Goal: Information Seeking & Learning: Learn about a topic

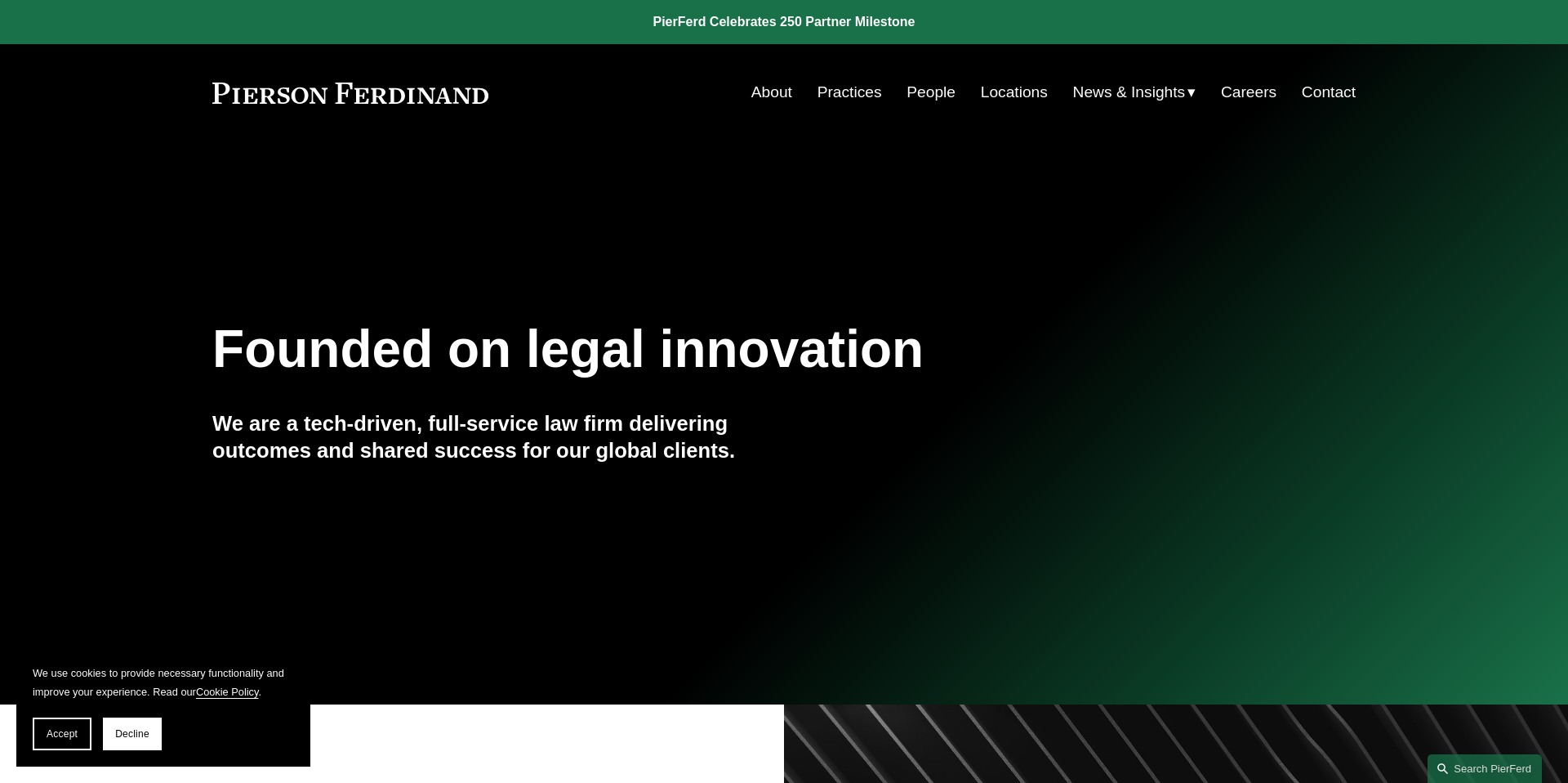
click at [1330, 95] on link "Contact" at bounding box center [1329, 92] width 54 height 31
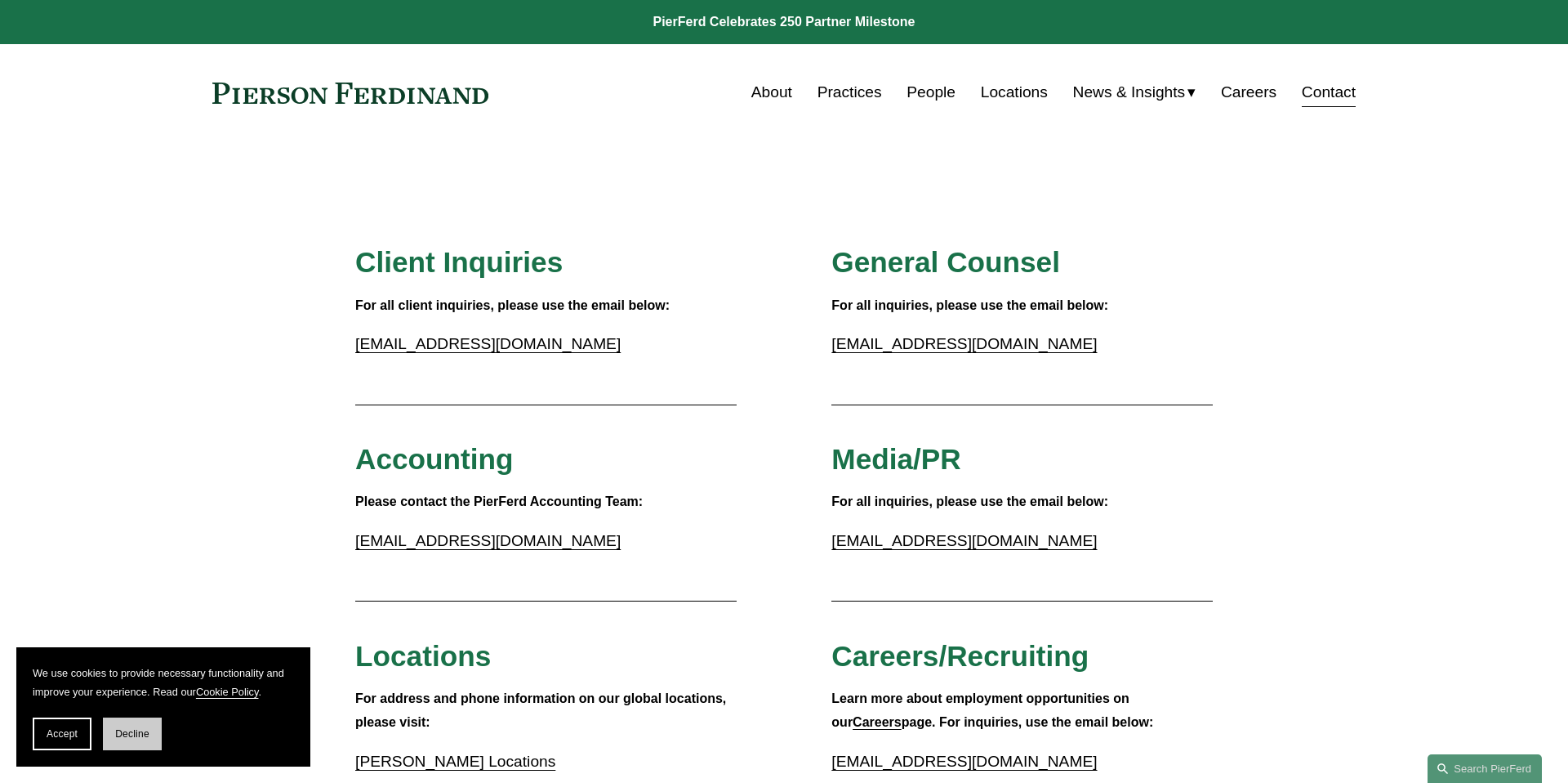
click at [122, 739] on span "Decline" at bounding box center [132, 734] width 34 height 12
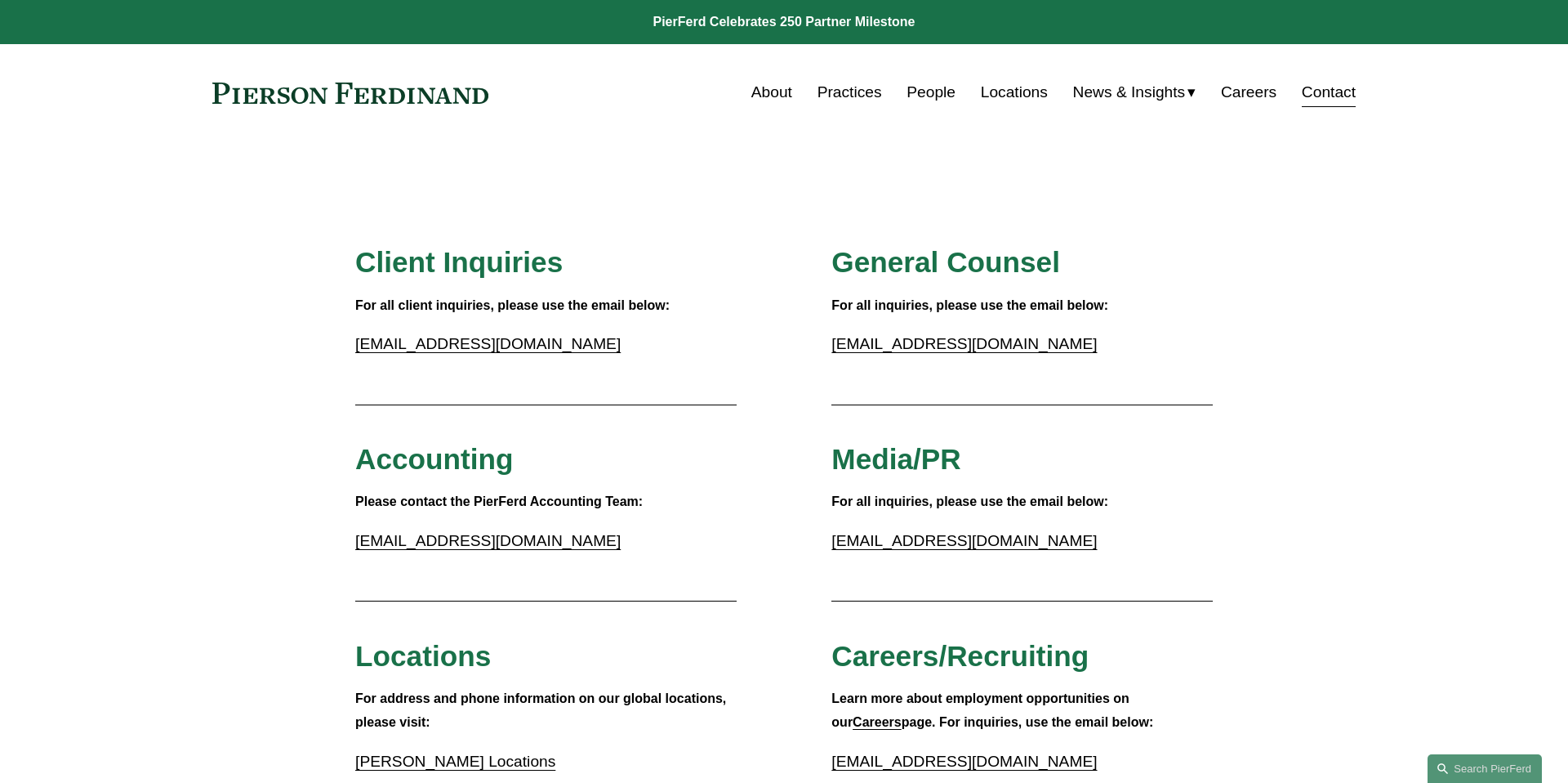
click at [836, 89] on link "Practices" at bounding box center [850, 92] width 64 height 31
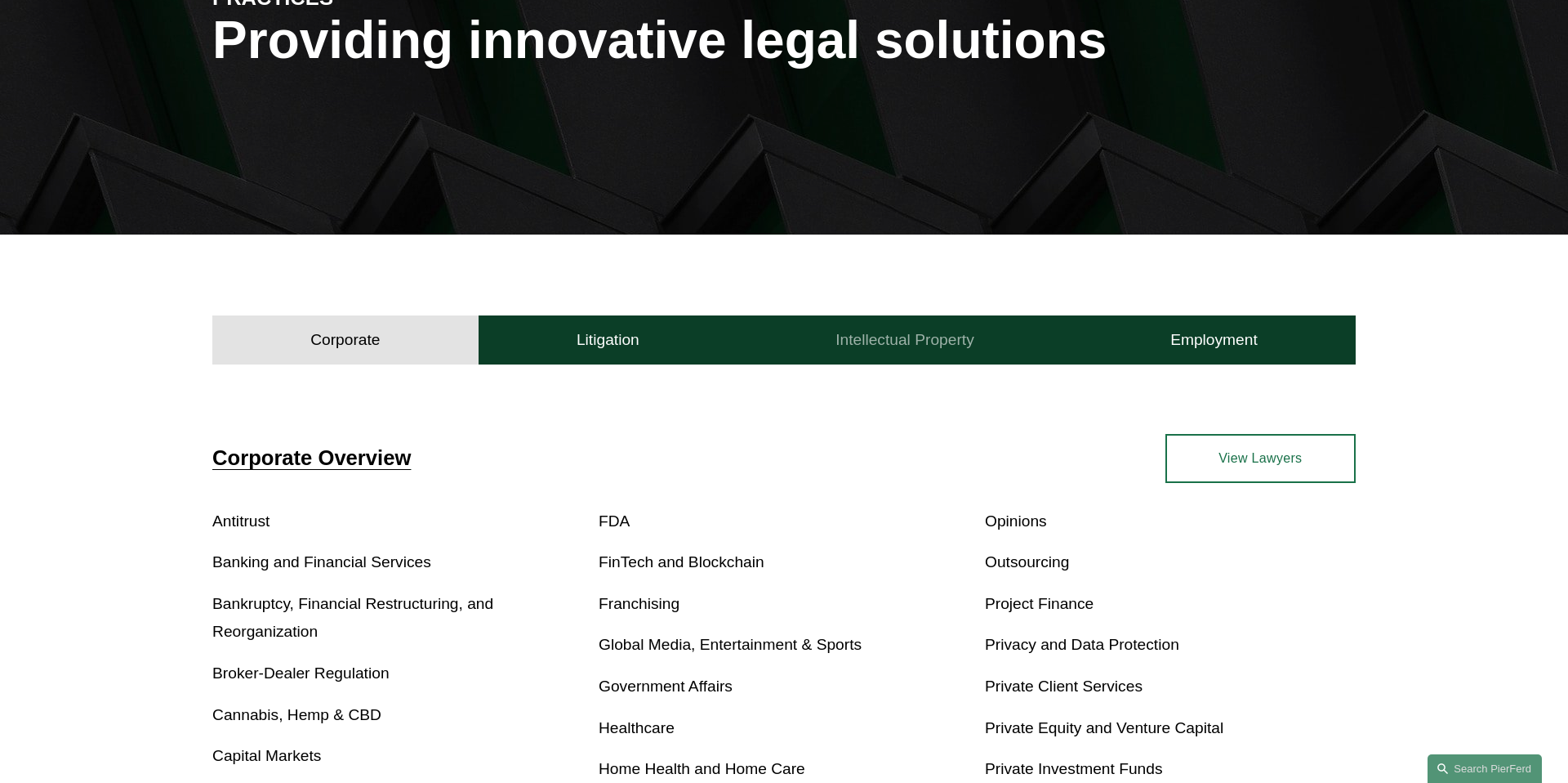
scroll to position [259, 0]
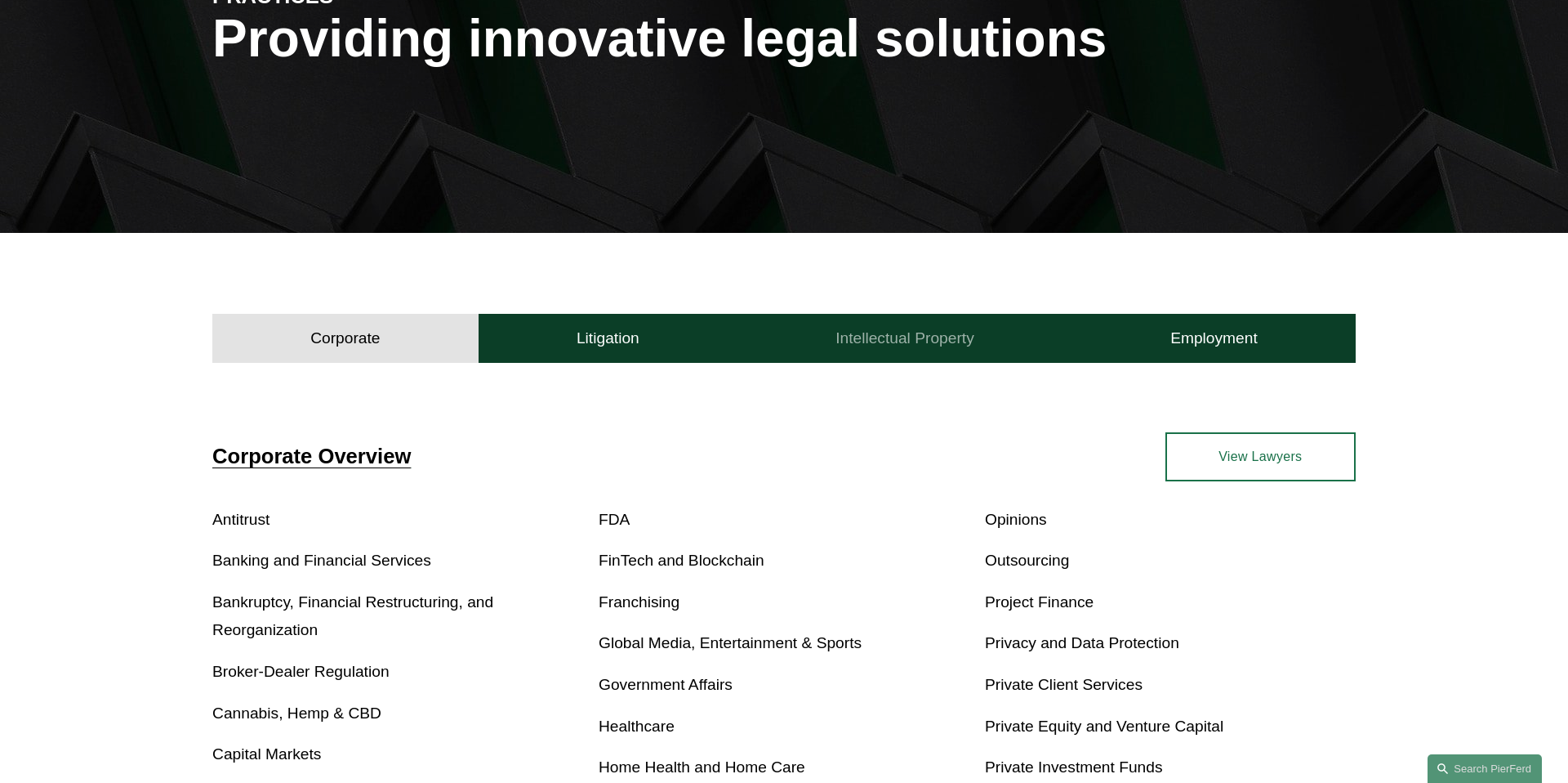
click at [907, 335] on h4 "Intellectual Property" at bounding box center [905, 338] width 139 height 19
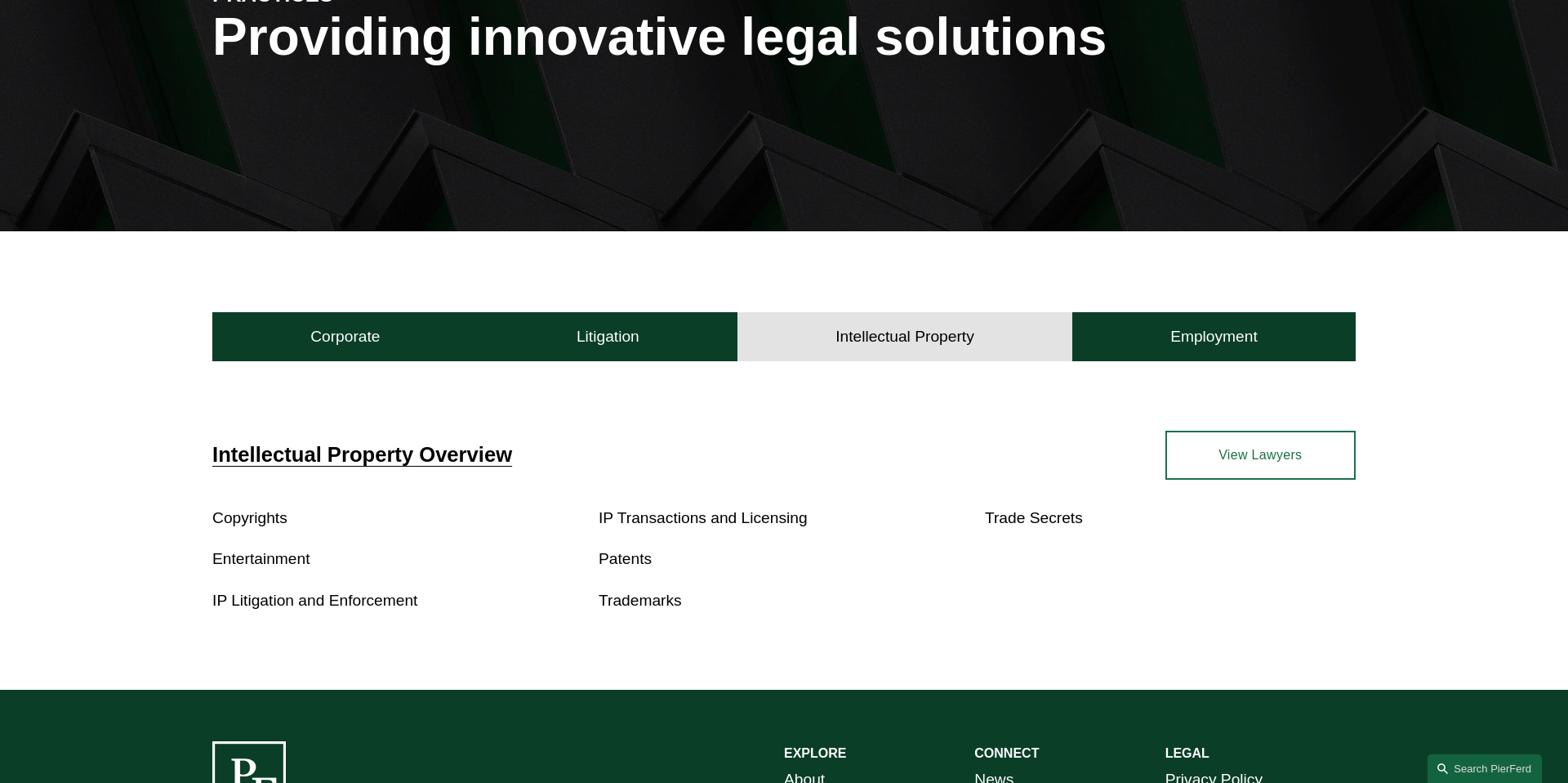
click at [611, 560] on link "Patents" at bounding box center [625, 558] width 53 height 18
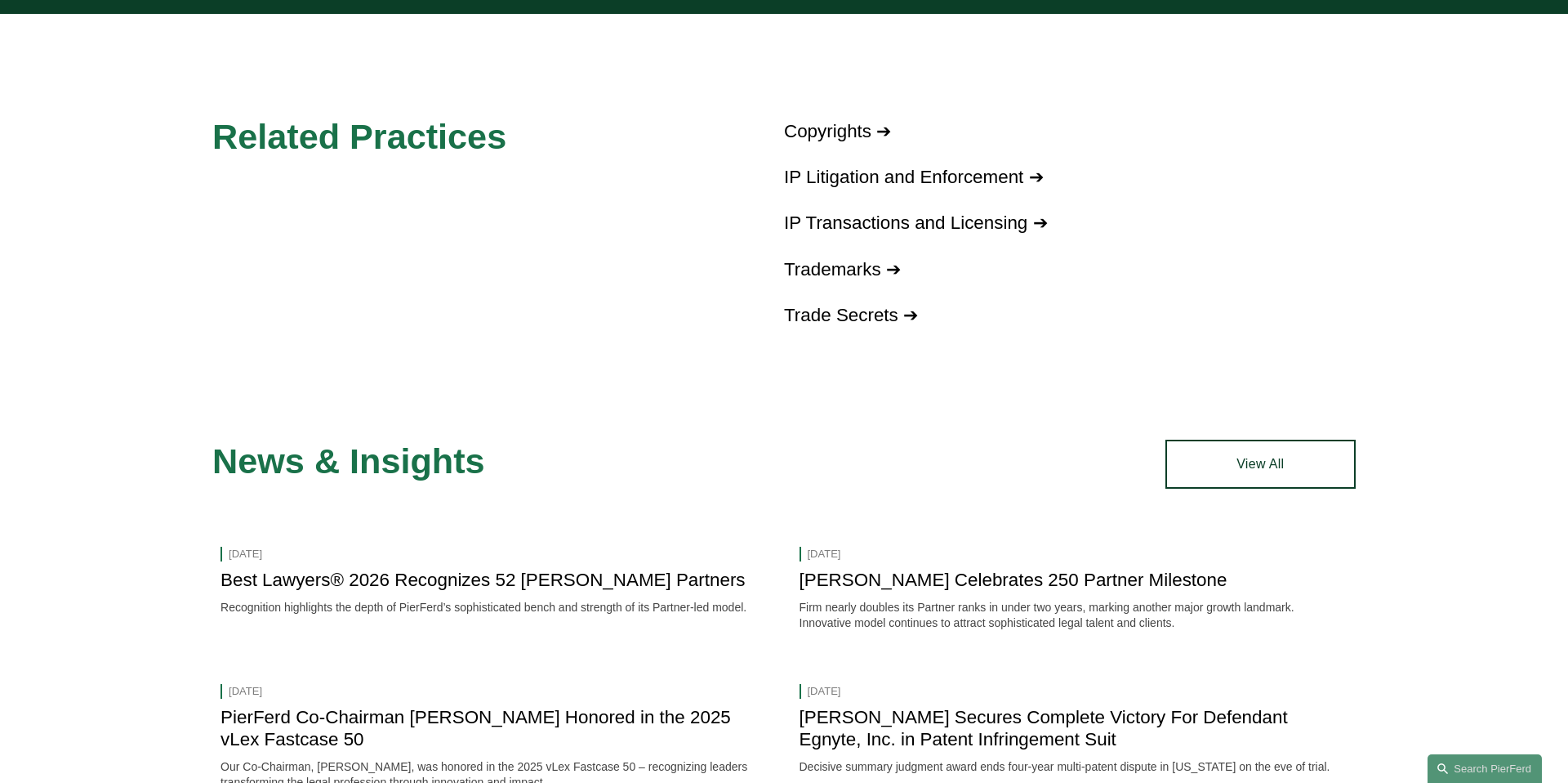
scroll to position [1258, 0]
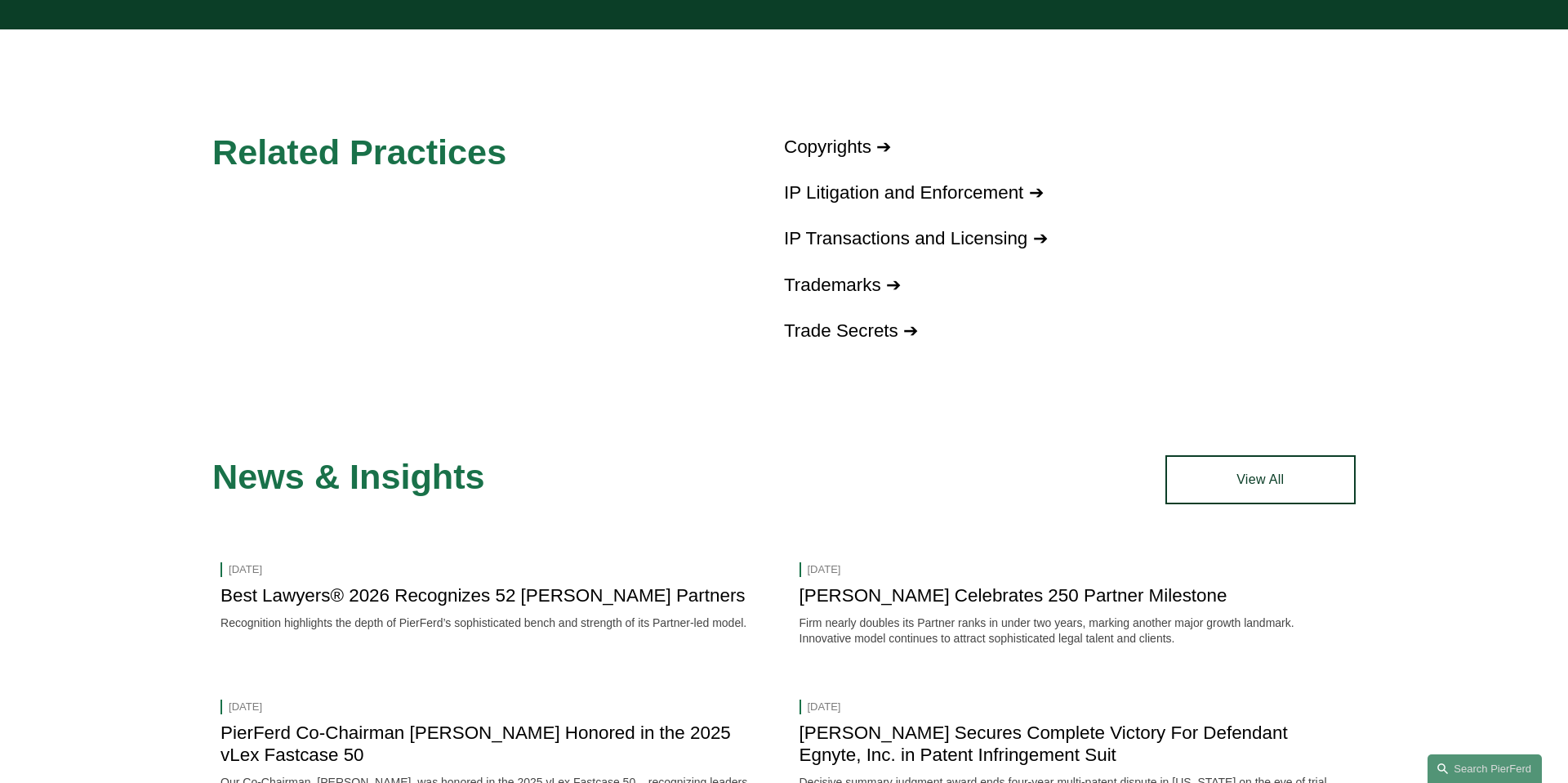
click at [924, 234] on link "IP Transactions and Licensing ➔" at bounding box center [916, 238] width 263 height 20
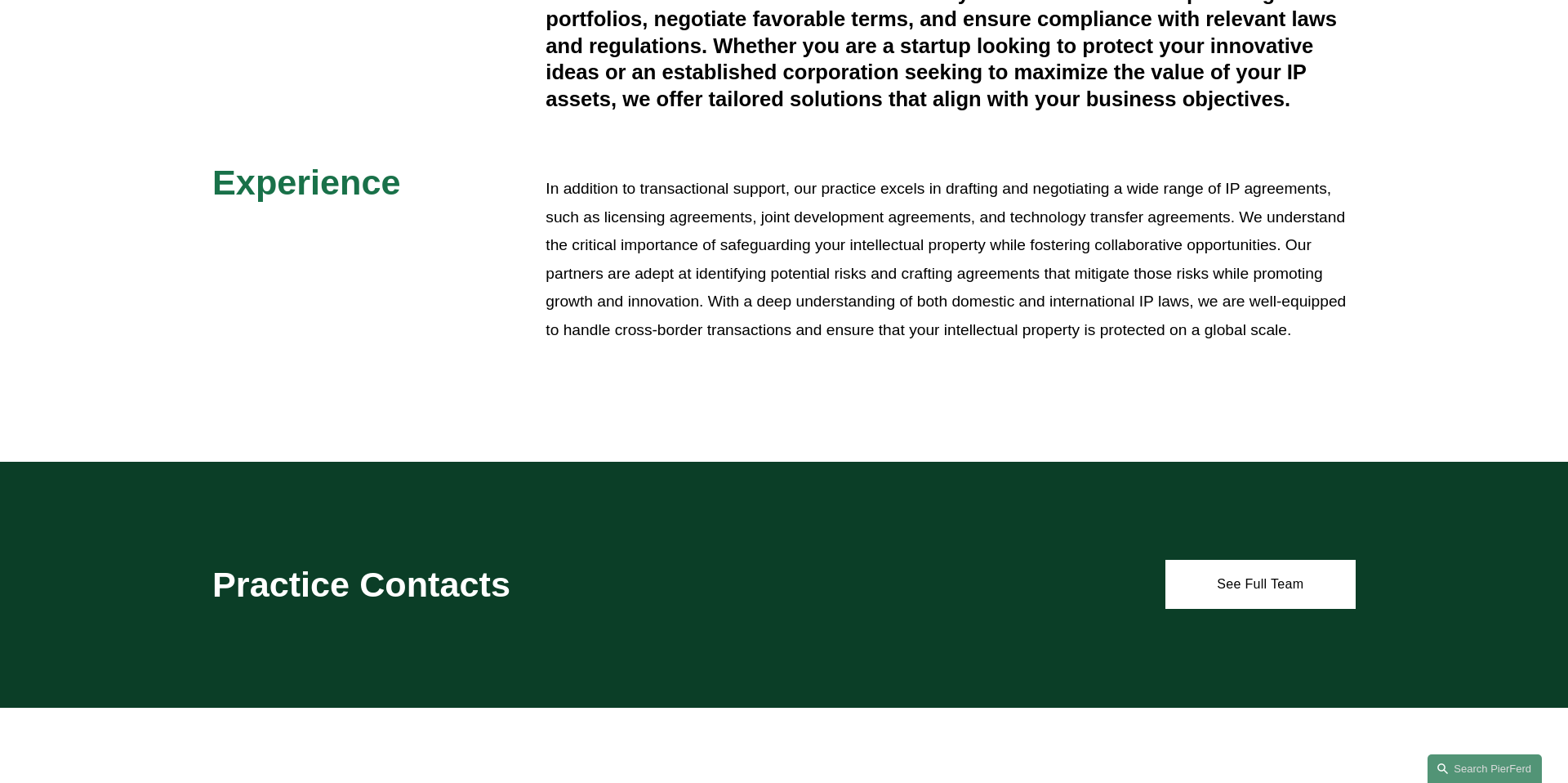
scroll to position [686, 0]
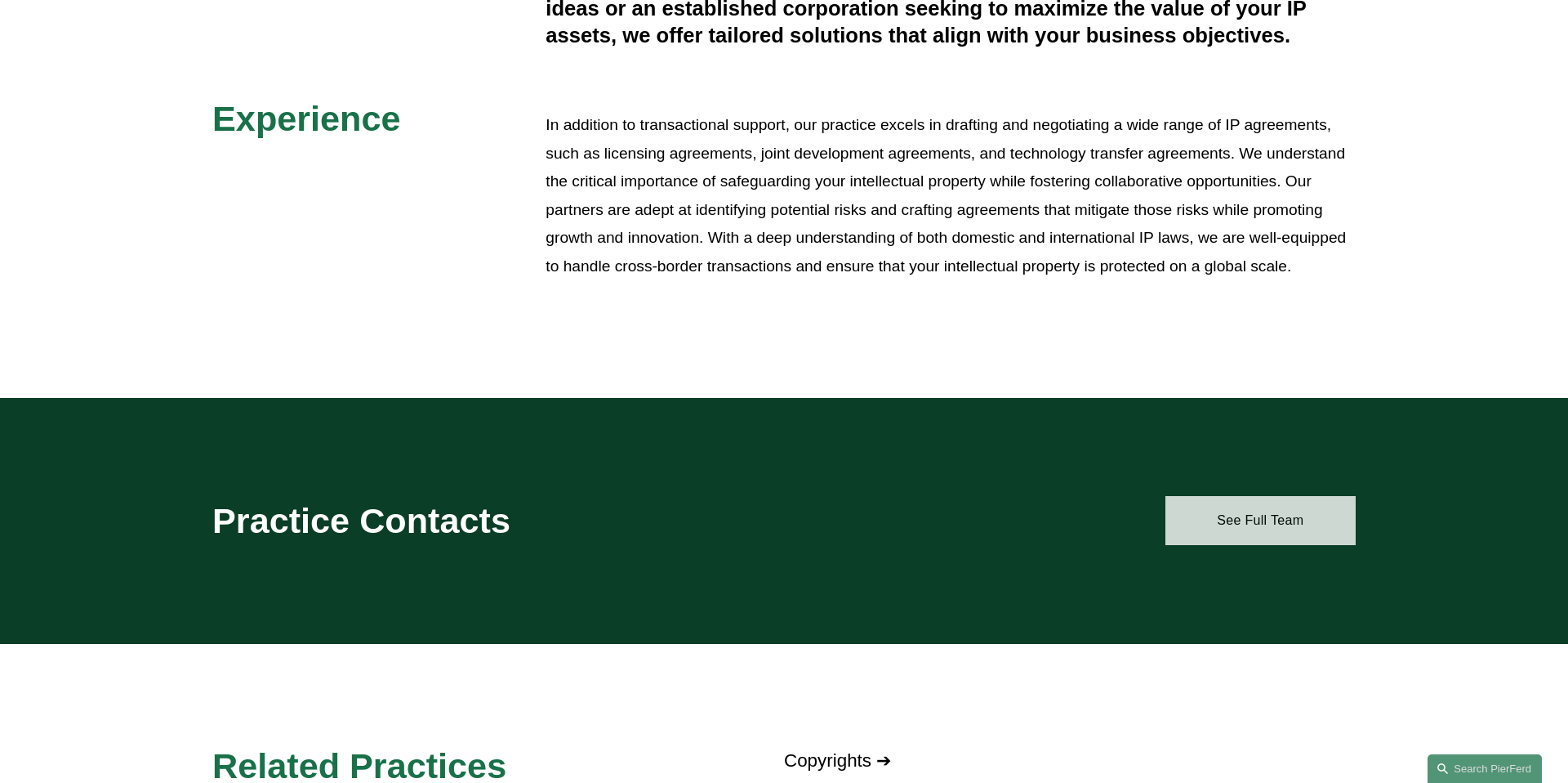
click at [1227, 516] on link "See Full Team" at bounding box center [1261, 520] width 191 height 49
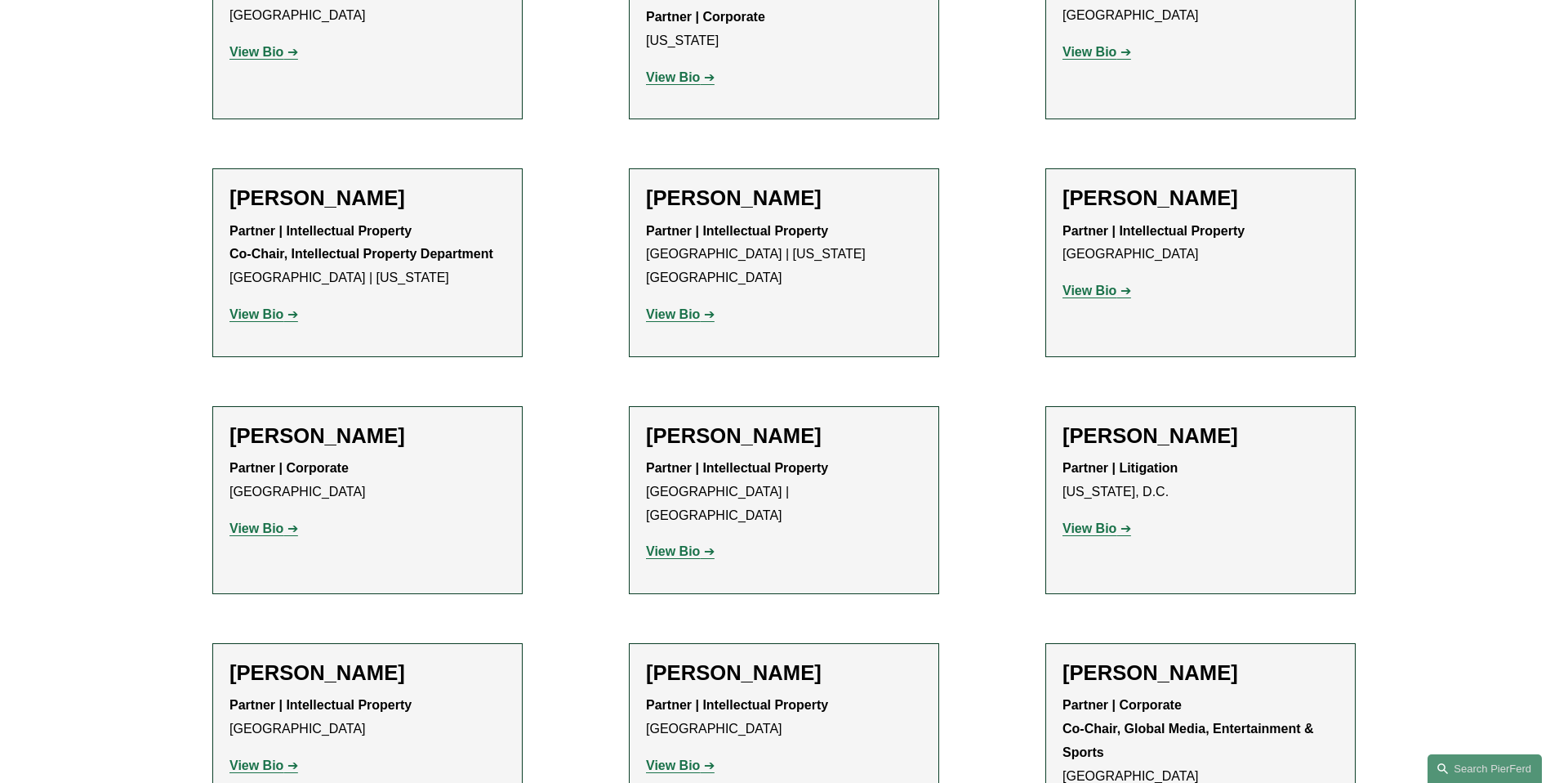
scroll to position [1246, 0]
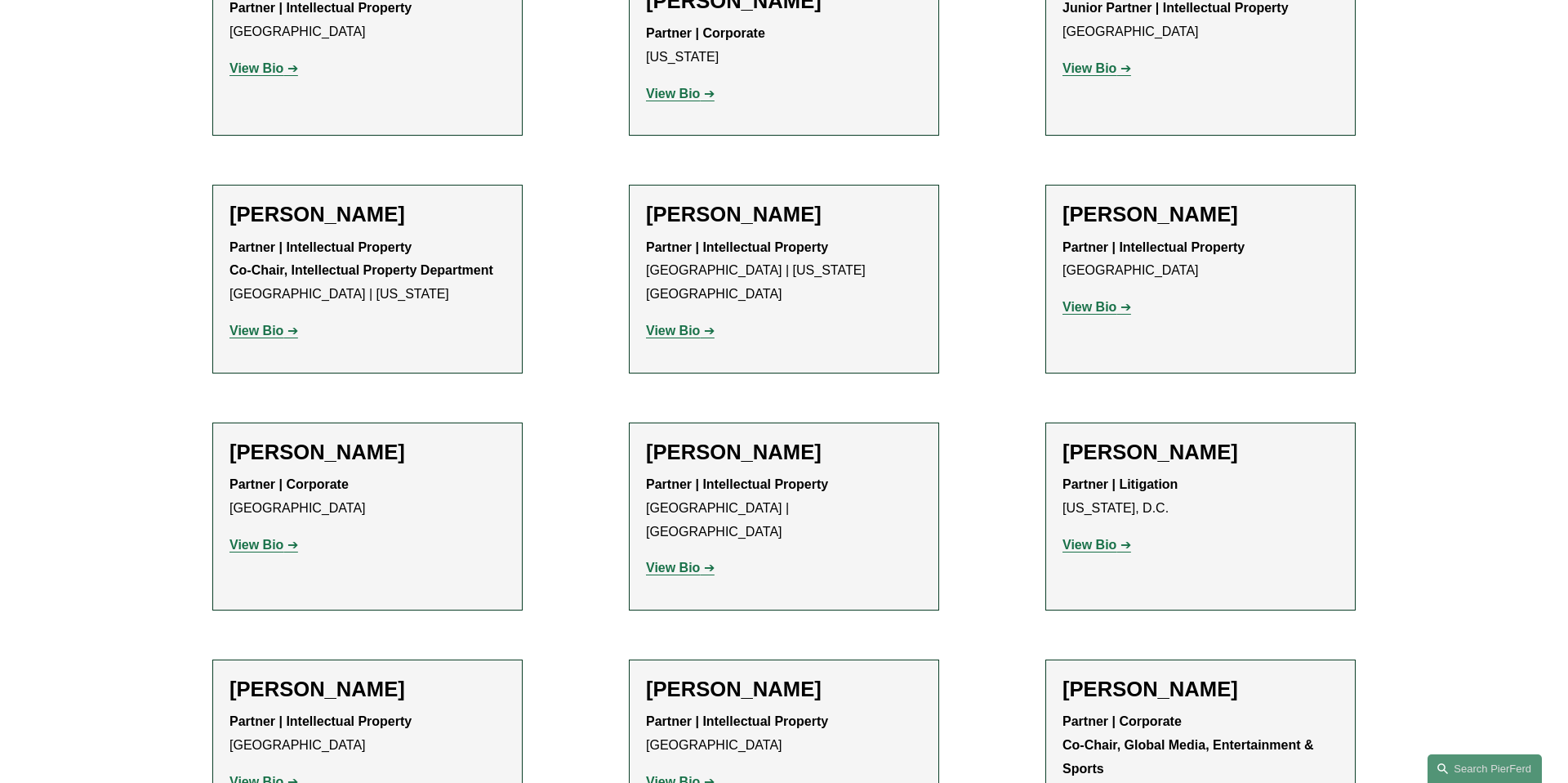
click at [292, 324] on link "View Bio" at bounding box center [263, 330] width 69 height 14
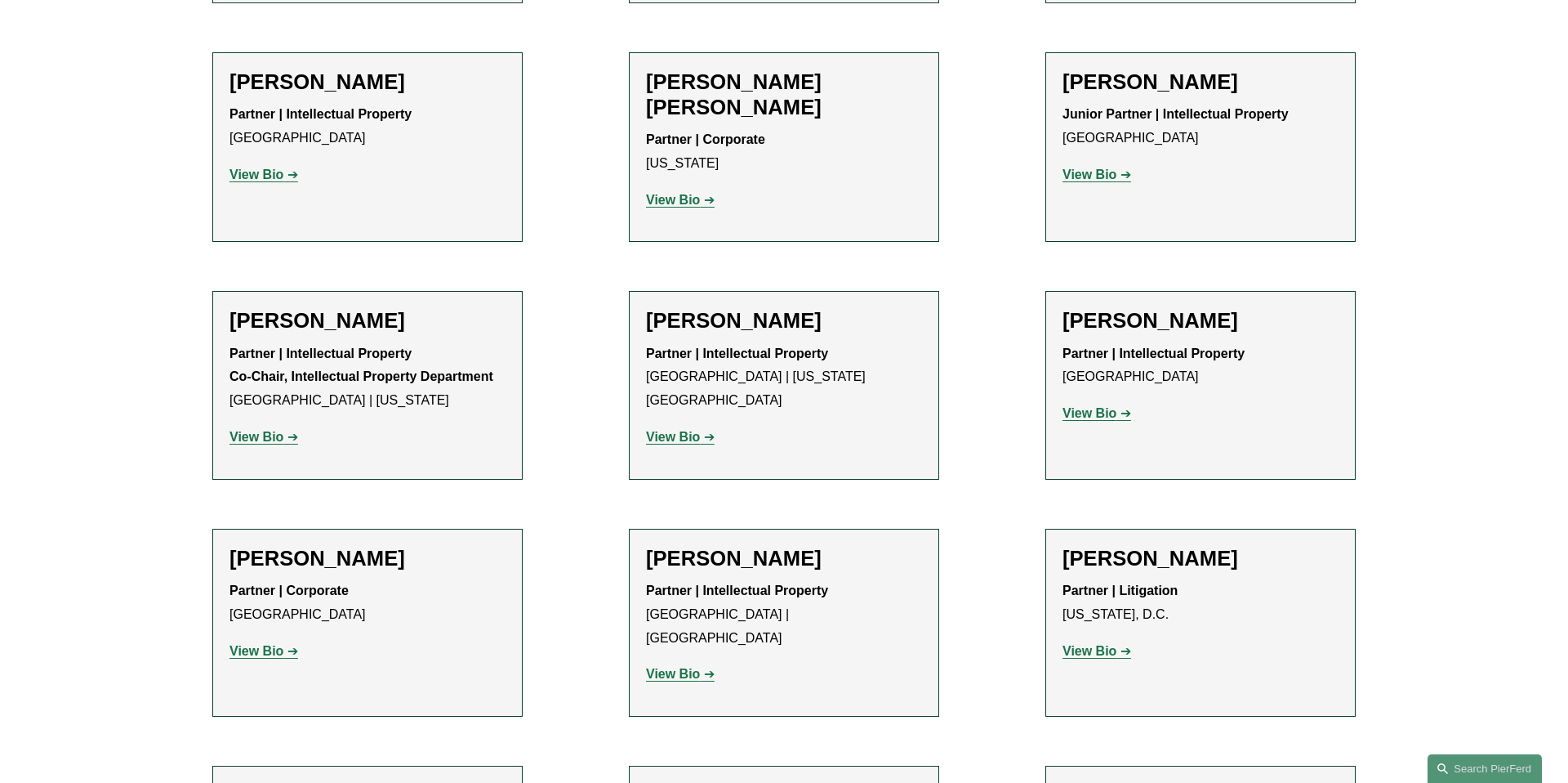
scroll to position [1132, 0]
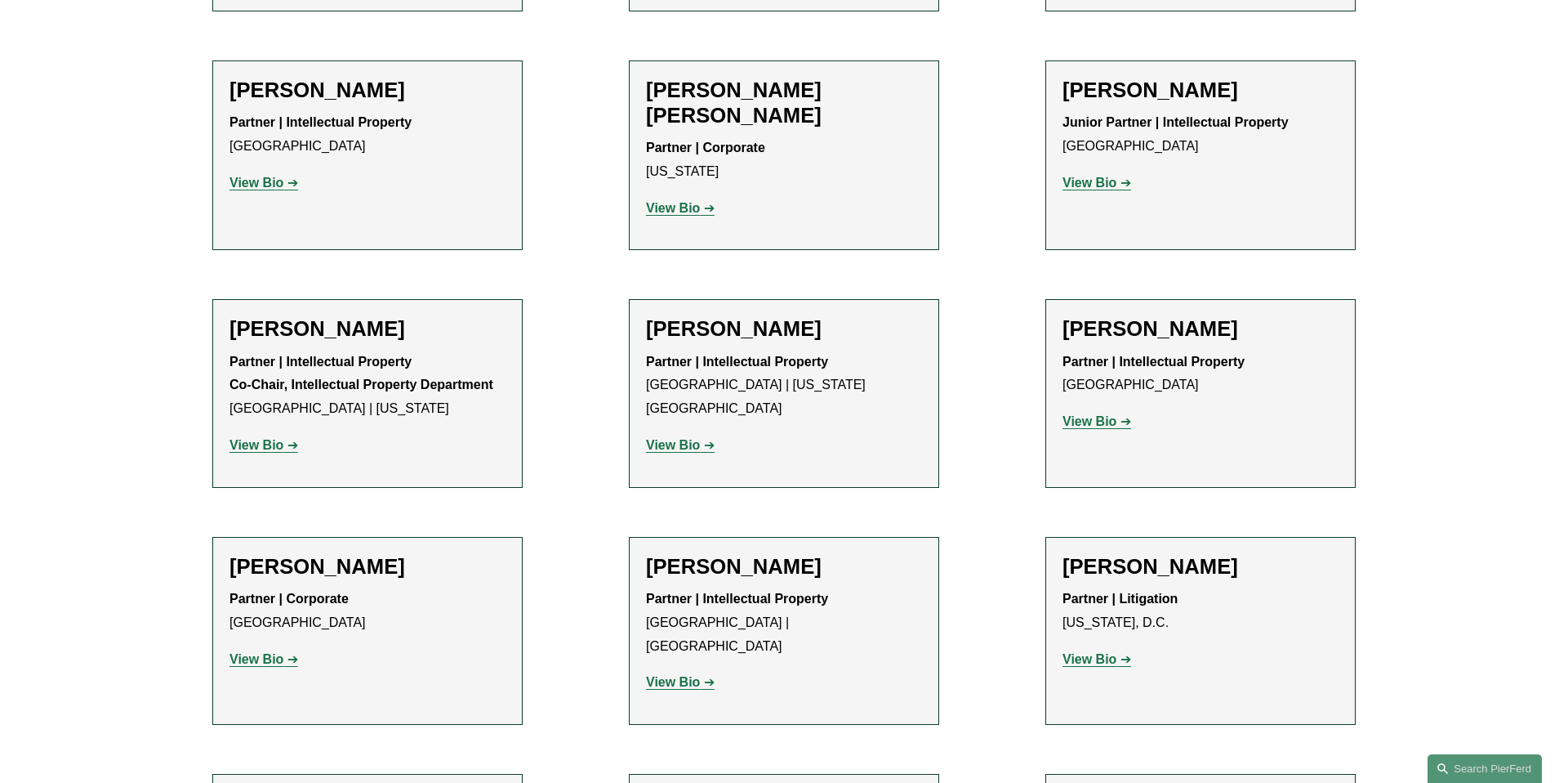
click at [256, 176] on strong "View Bio" at bounding box center [256, 182] width 54 height 14
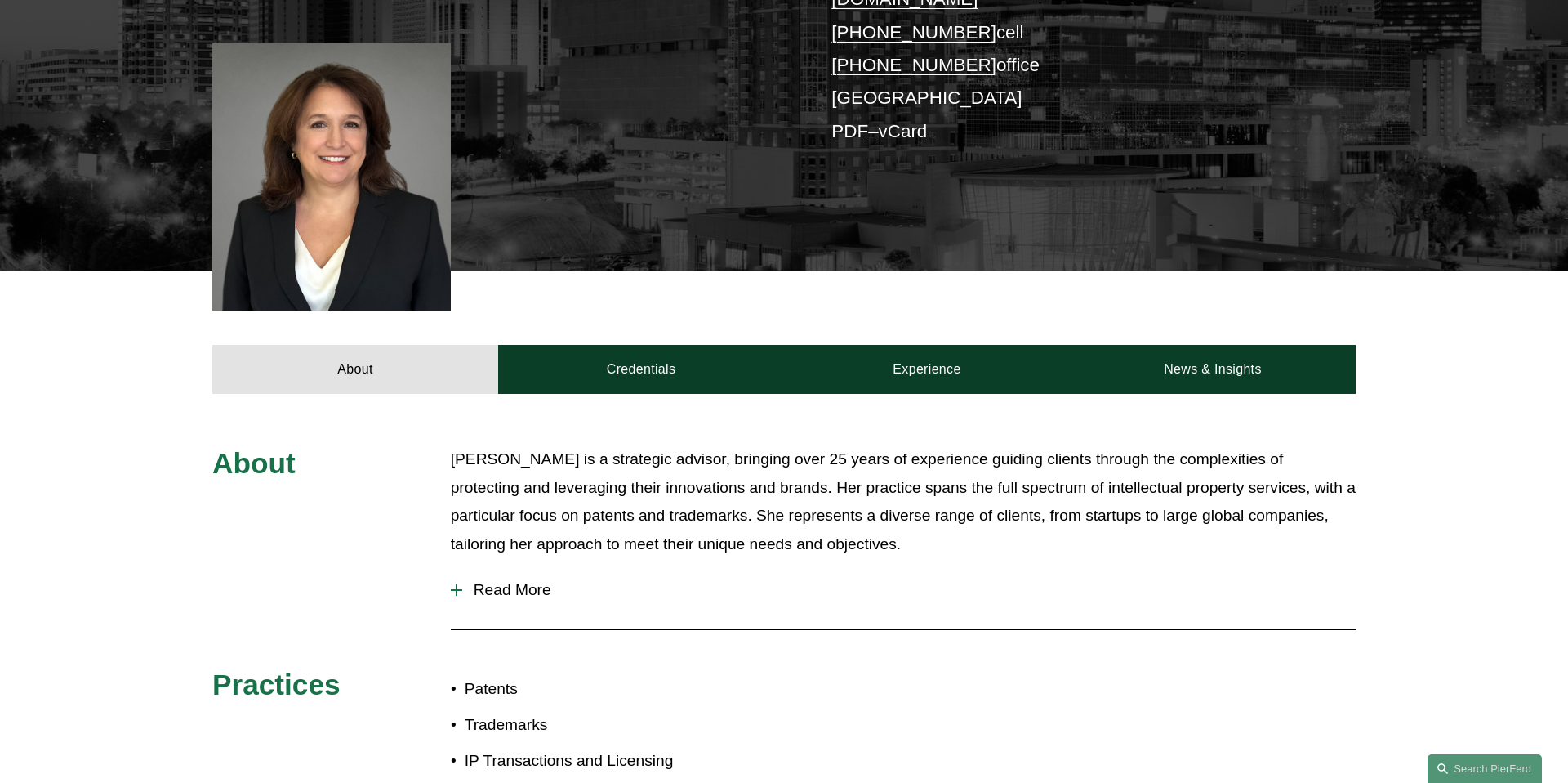
scroll to position [432, 0]
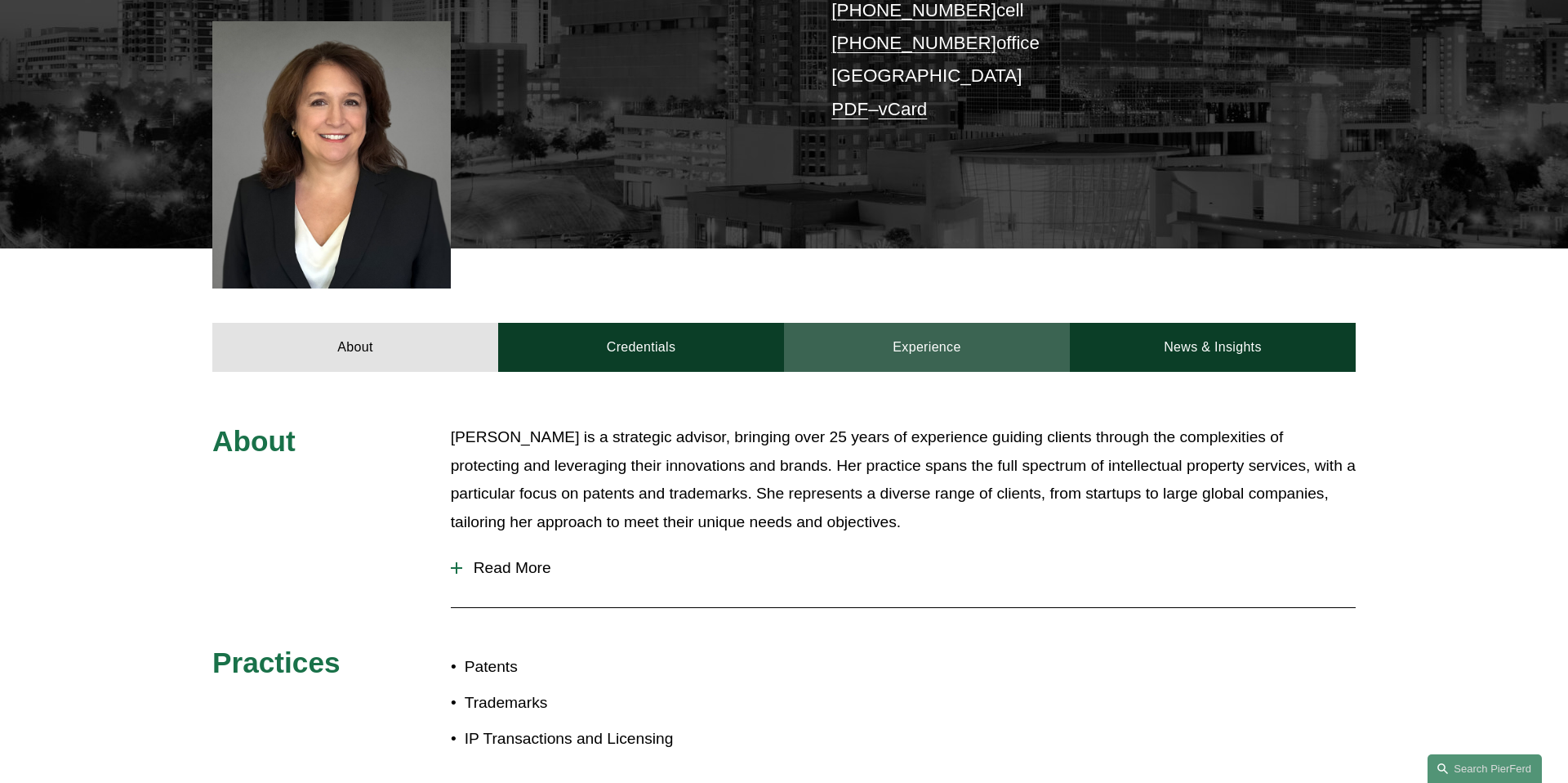
click at [932, 339] on link "Experience" at bounding box center [927, 347] width 286 height 49
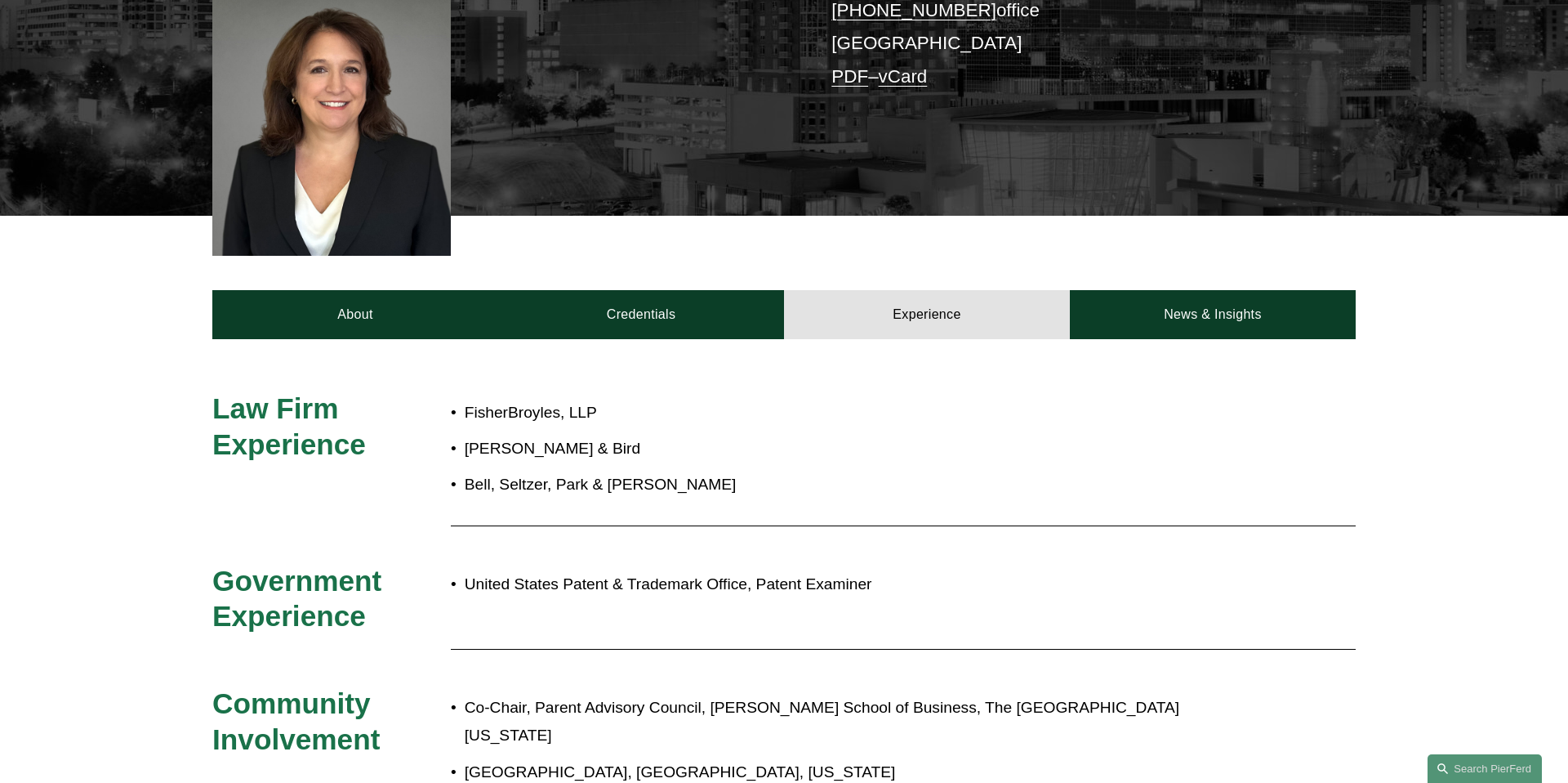
scroll to position [274, 0]
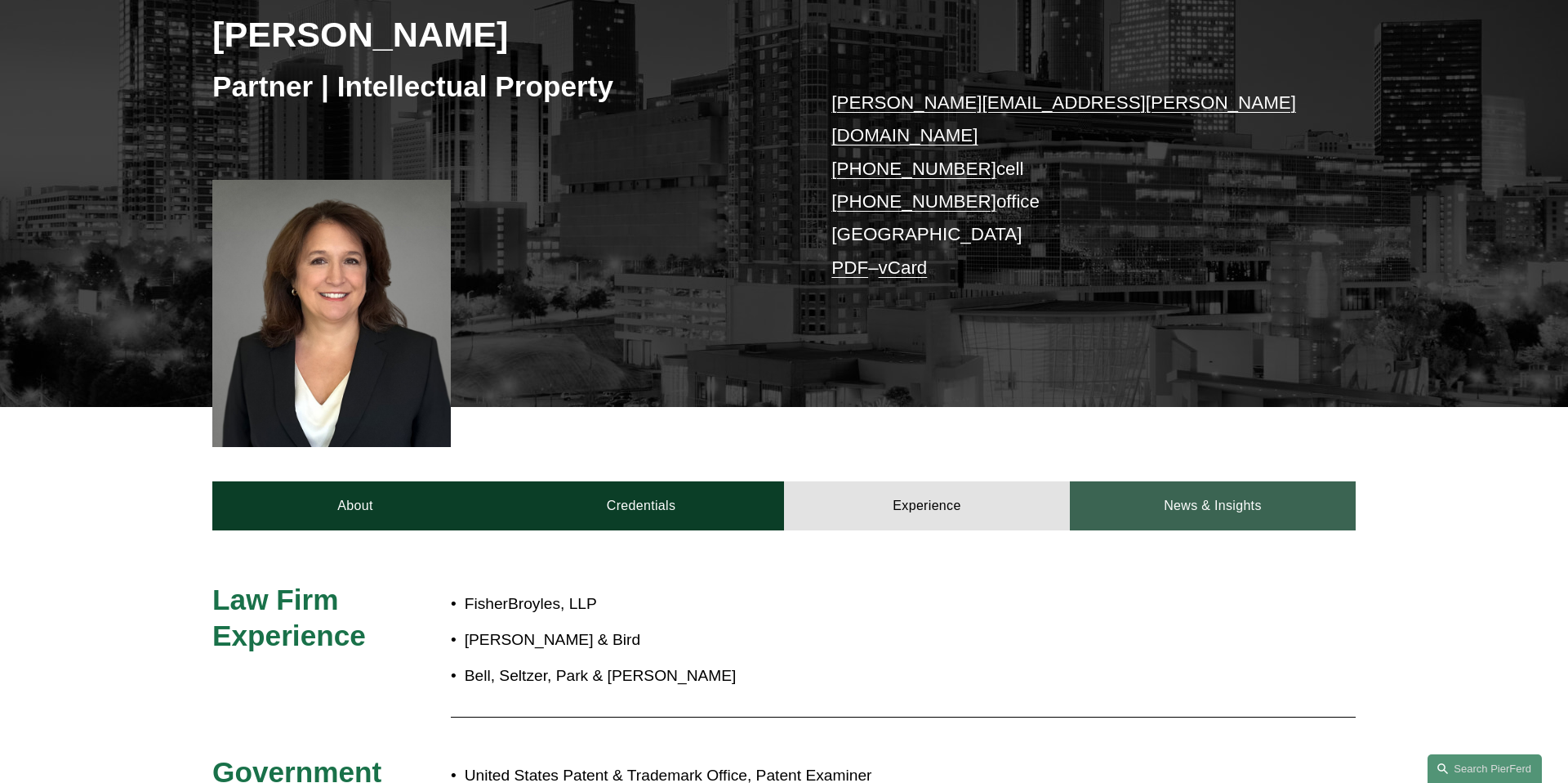
click at [1145, 481] on link "News & Insights" at bounding box center [1213, 505] width 286 height 49
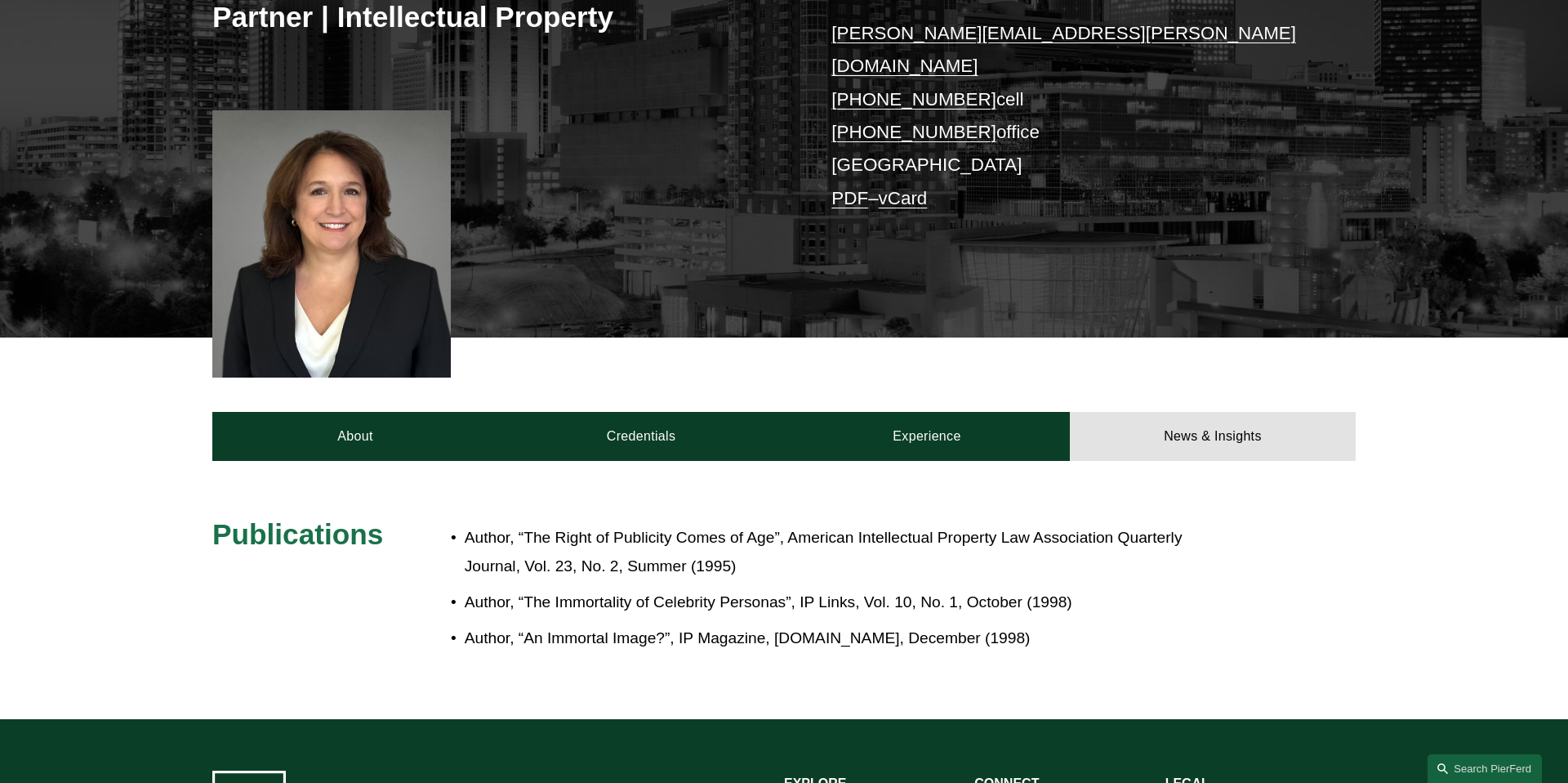
scroll to position [366, 0]
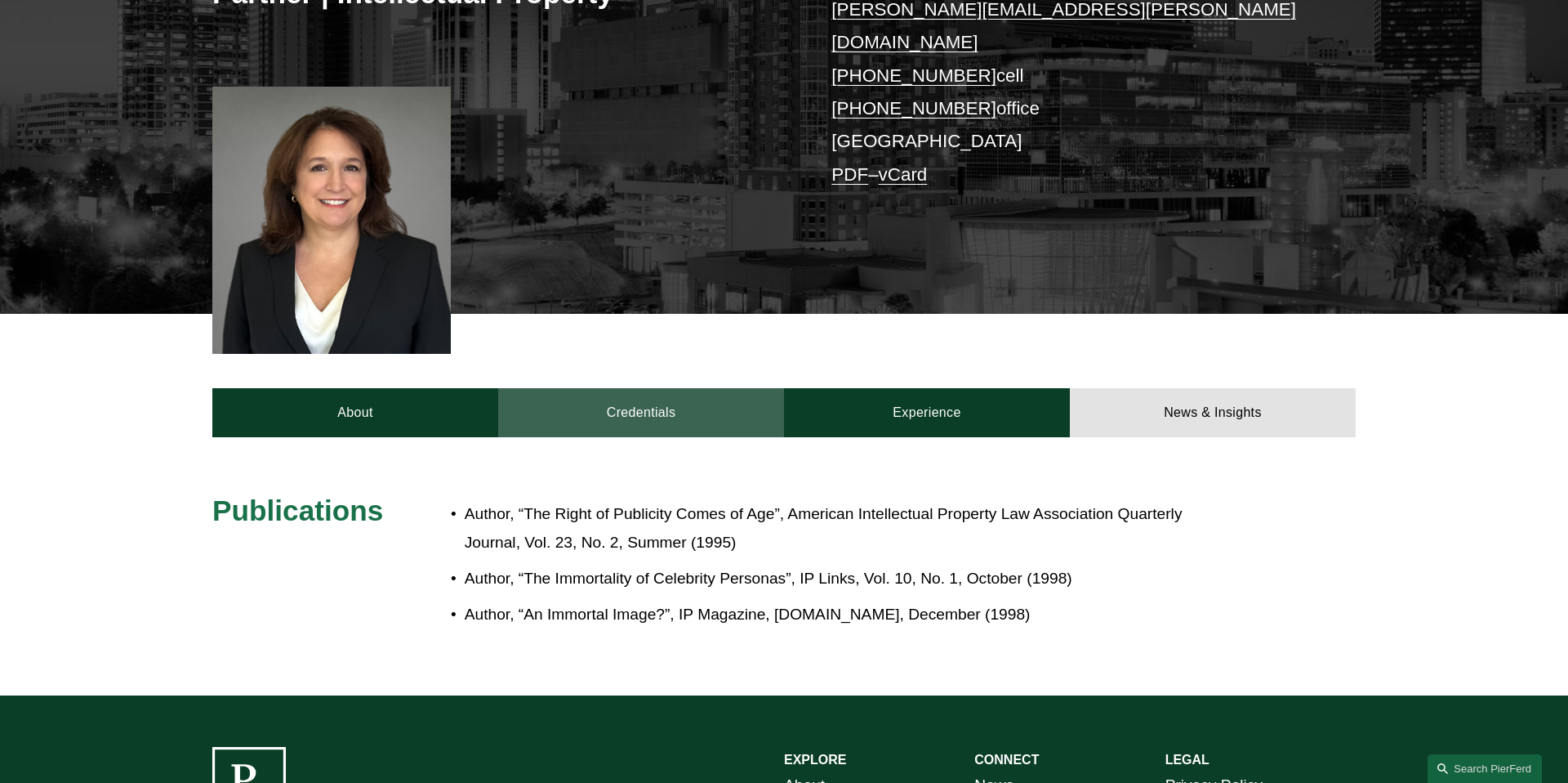
click at [661, 404] on link "Credentials" at bounding box center [641, 412] width 286 height 49
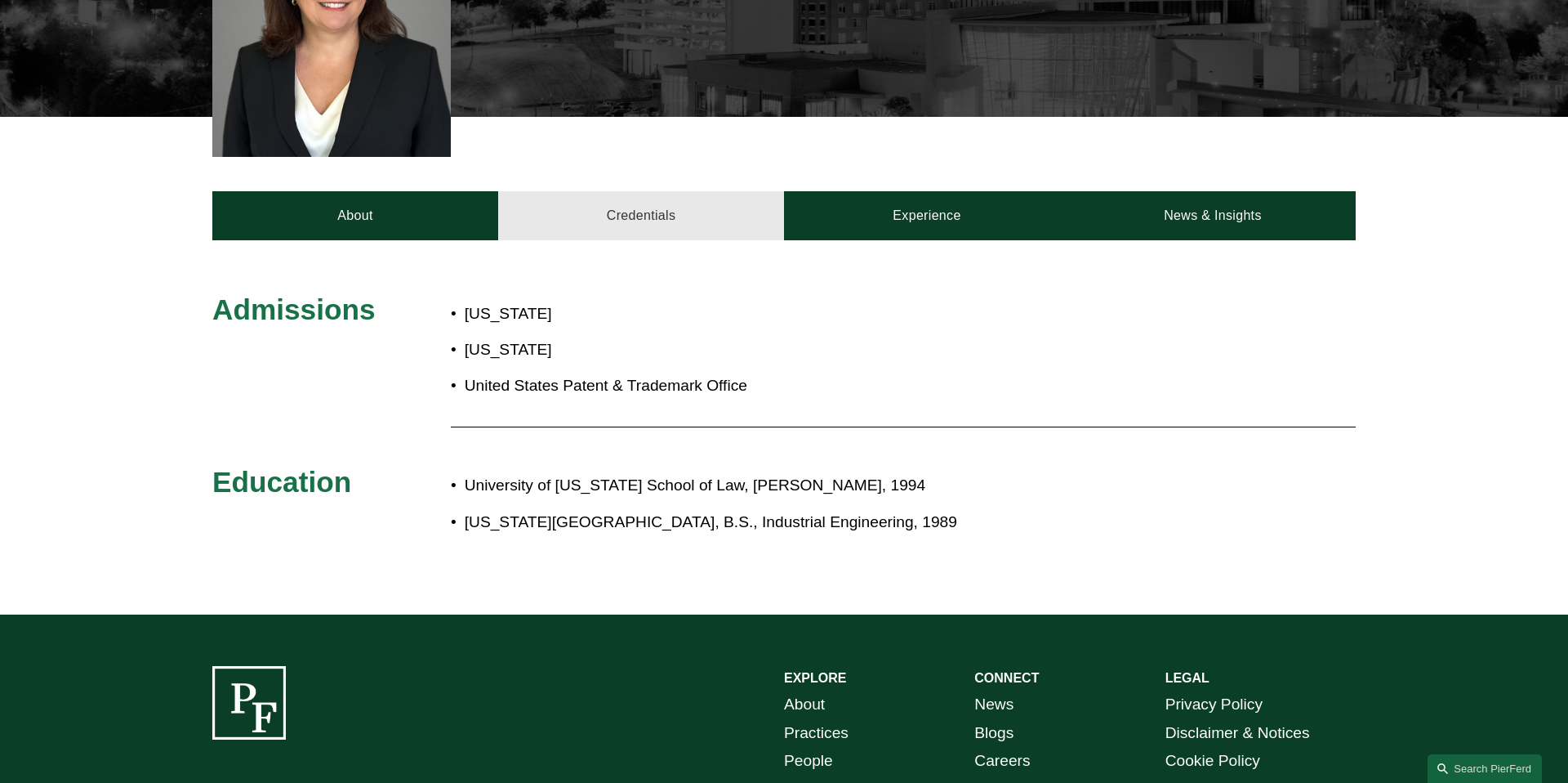
scroll to position [566, 0]
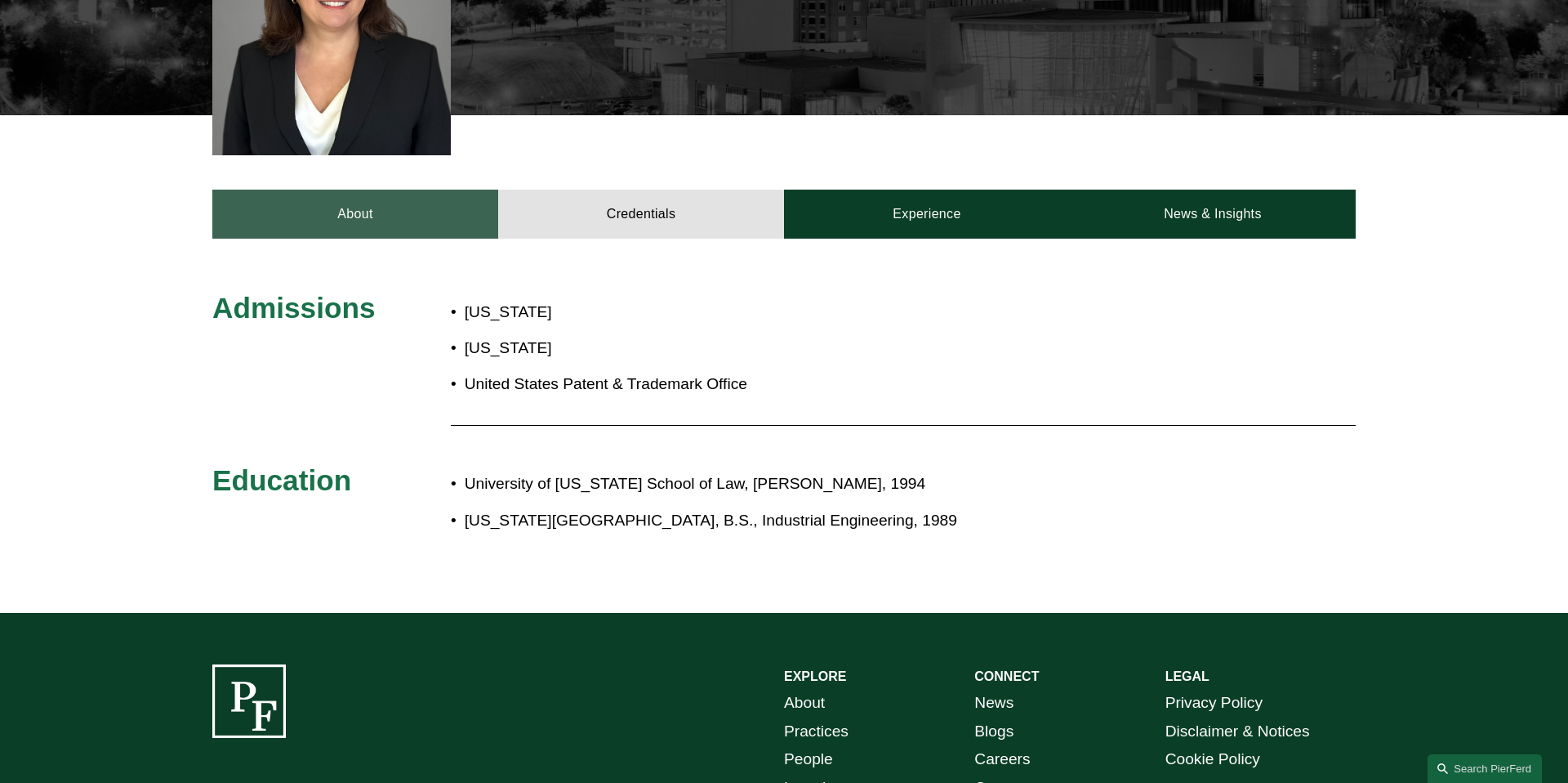
click at [309, 192] on link "About" at bounding box center [355, 214] width 286 height 49
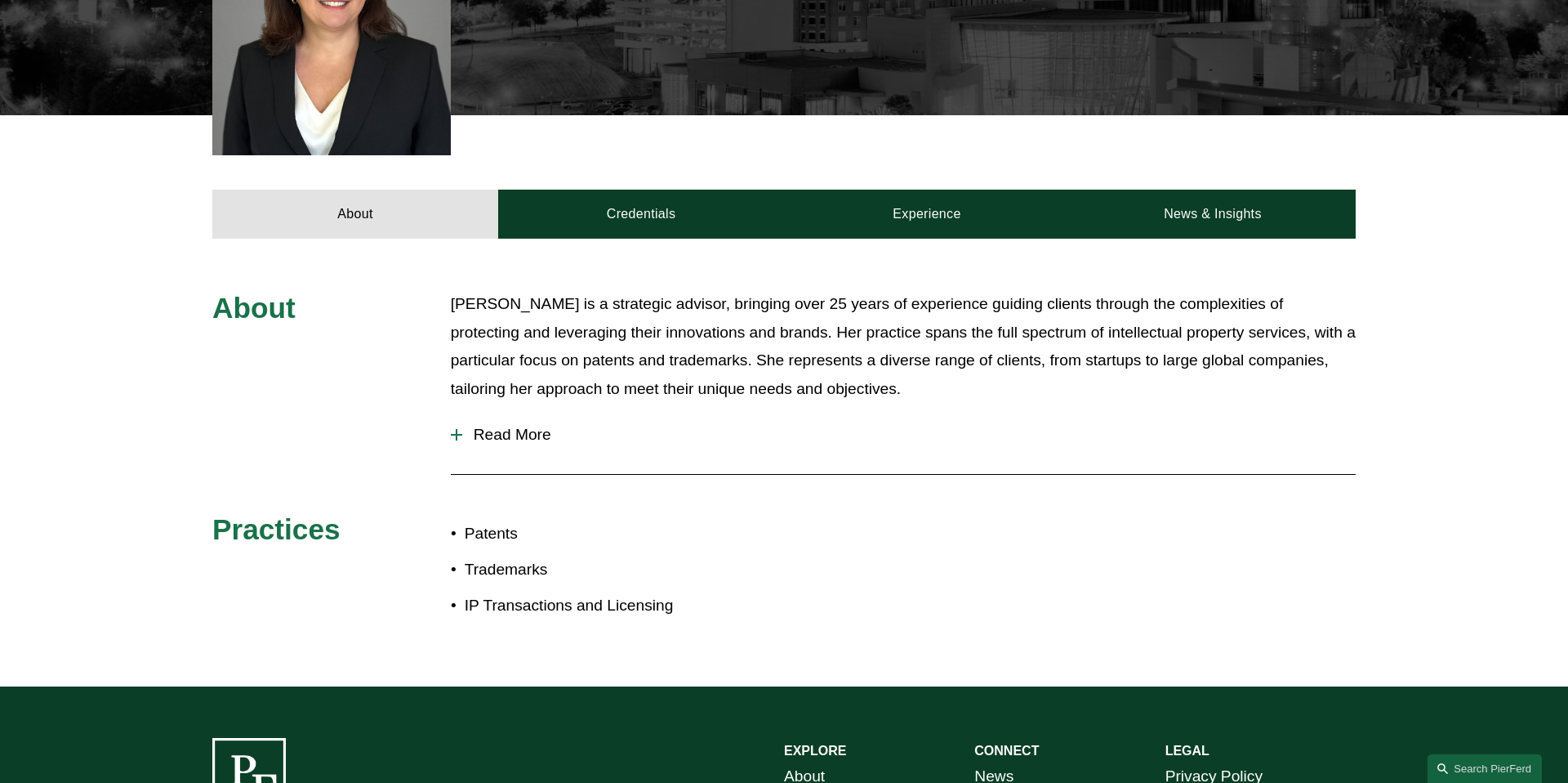
click at [513, 426] on span "Read More" at bounding box center [909, 434] width 893 height 18
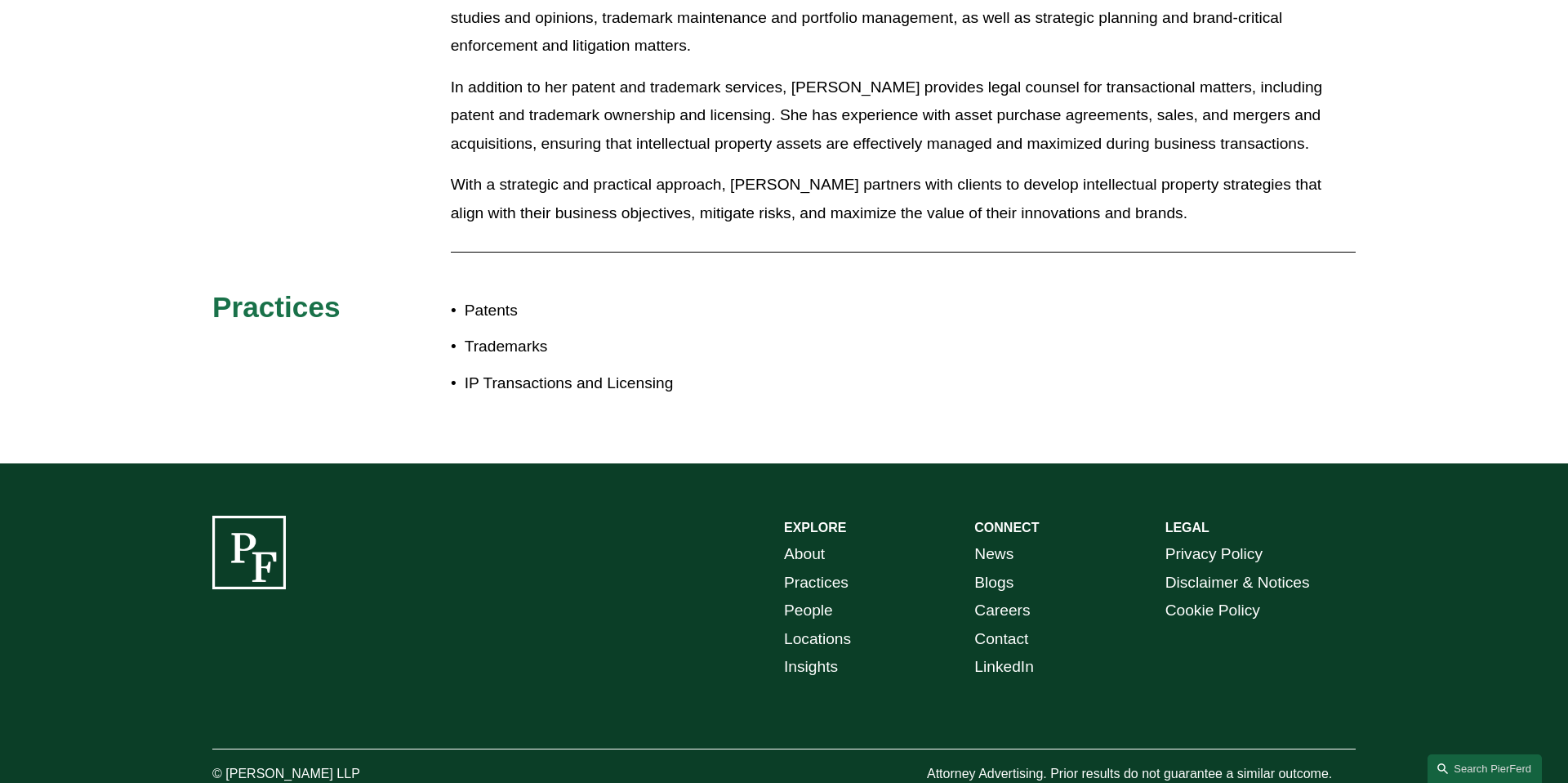
scroll to position [0, 0]
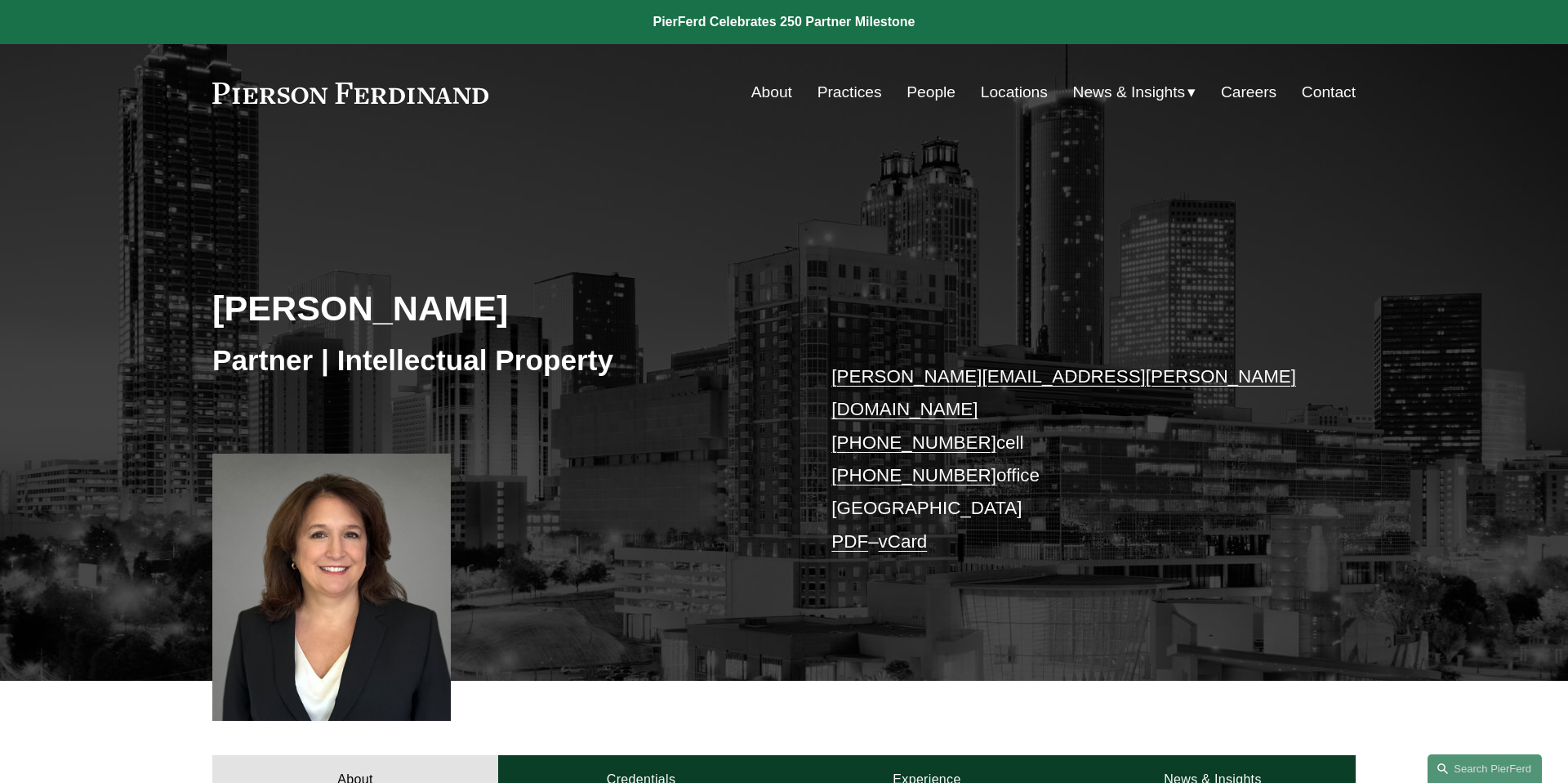
click at [1048, 379] on link "[PERSON_NAME][EMAIL_ADDRESS][PERSON_NAME][DOMAIN_NAME]" at bounding box center [1064, 392] width 465 height 53
click at [858, 531] on link "PDF" at bounding box center [850, 541] width 37 height 20
click at [921, 531] on link "vCard" at bounding box center [903, 541] width 49 height 20
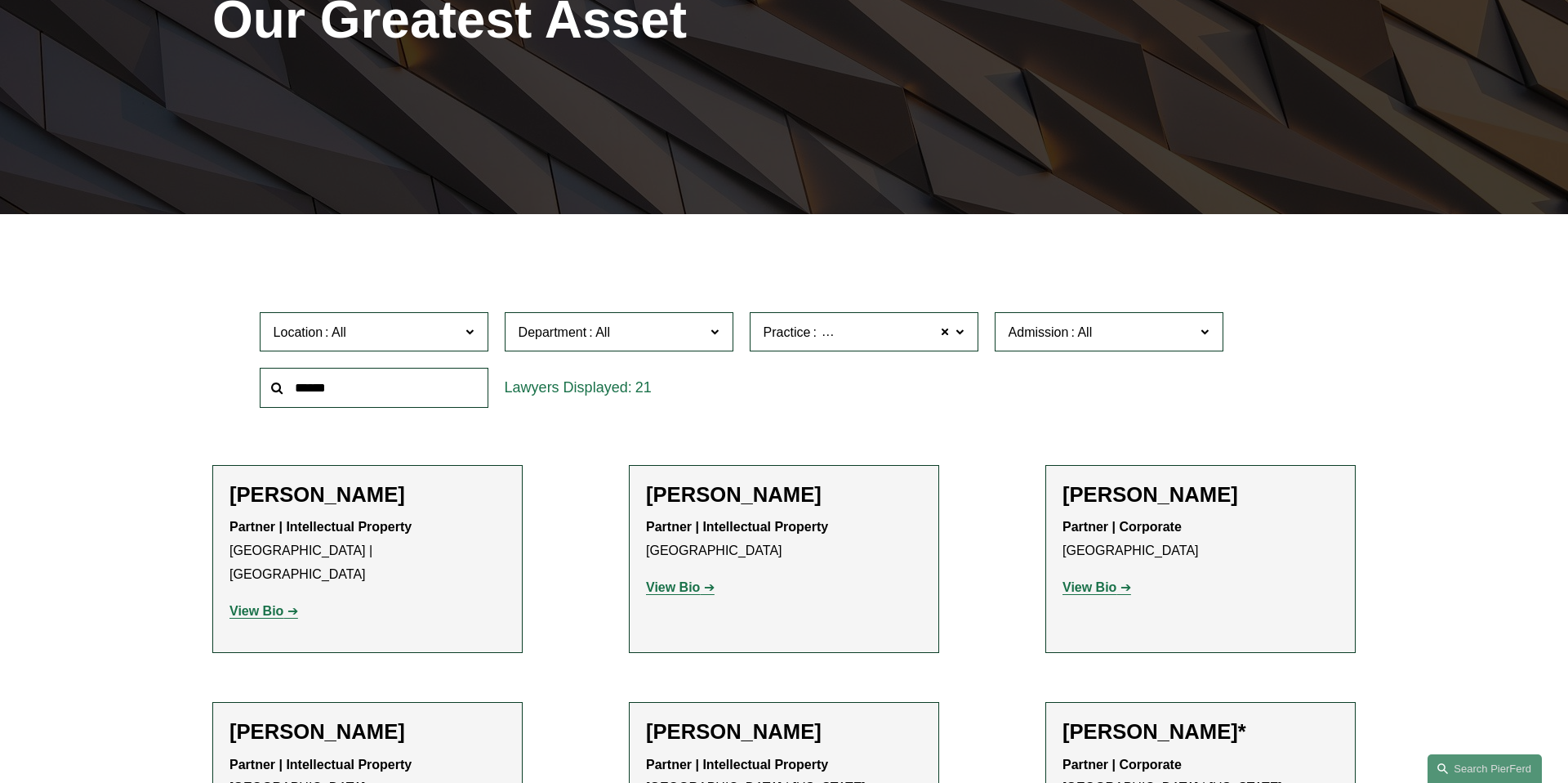
scroll to position [275, 0]
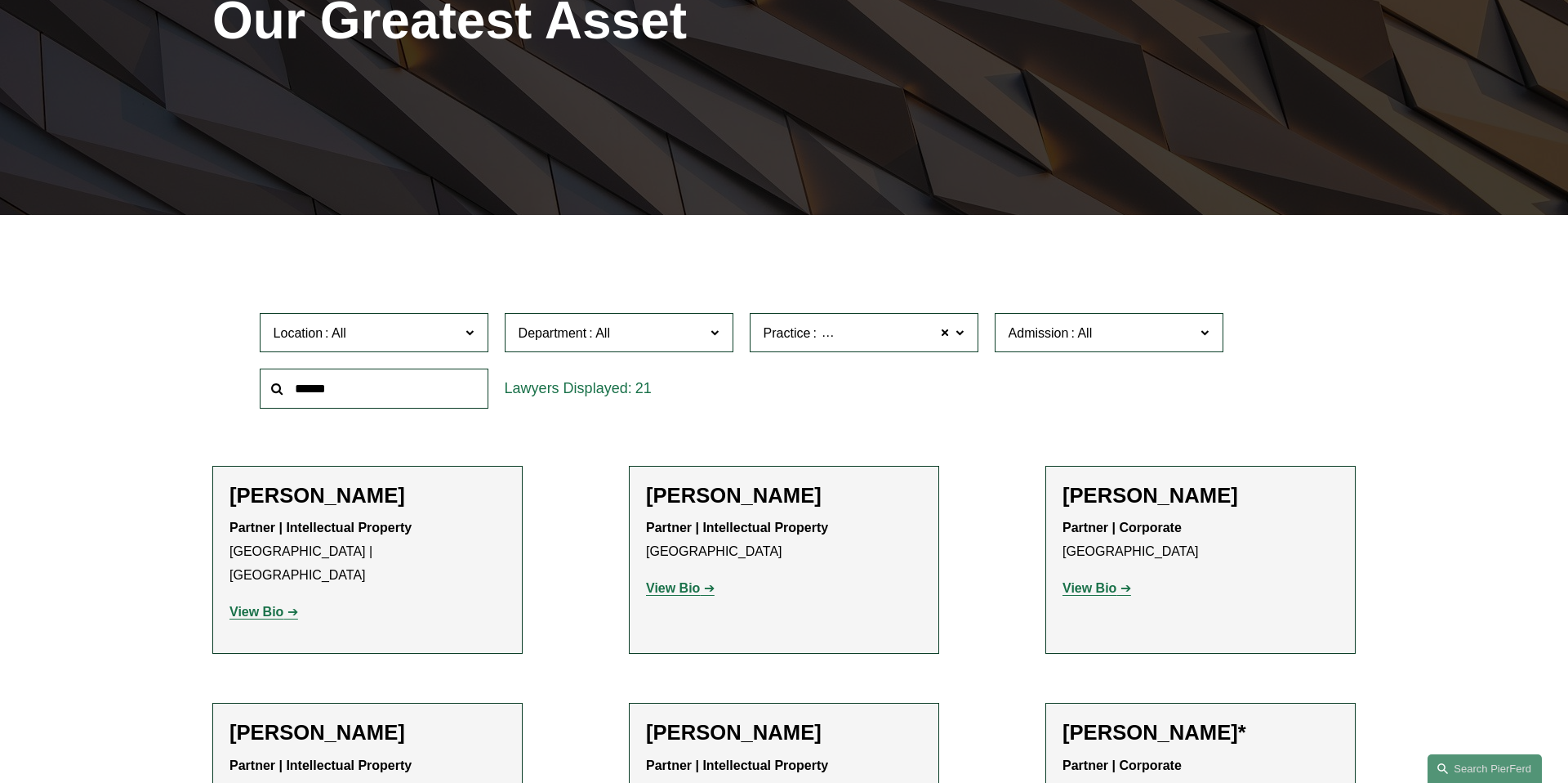
click at [393, 325] on span "Location" at bounding box center [367, 333] width 187 height 22
click at [0, 0] on link "[GEOGRAPHIC_DATA]" at bounding box center [0, 0] width 0 height 0
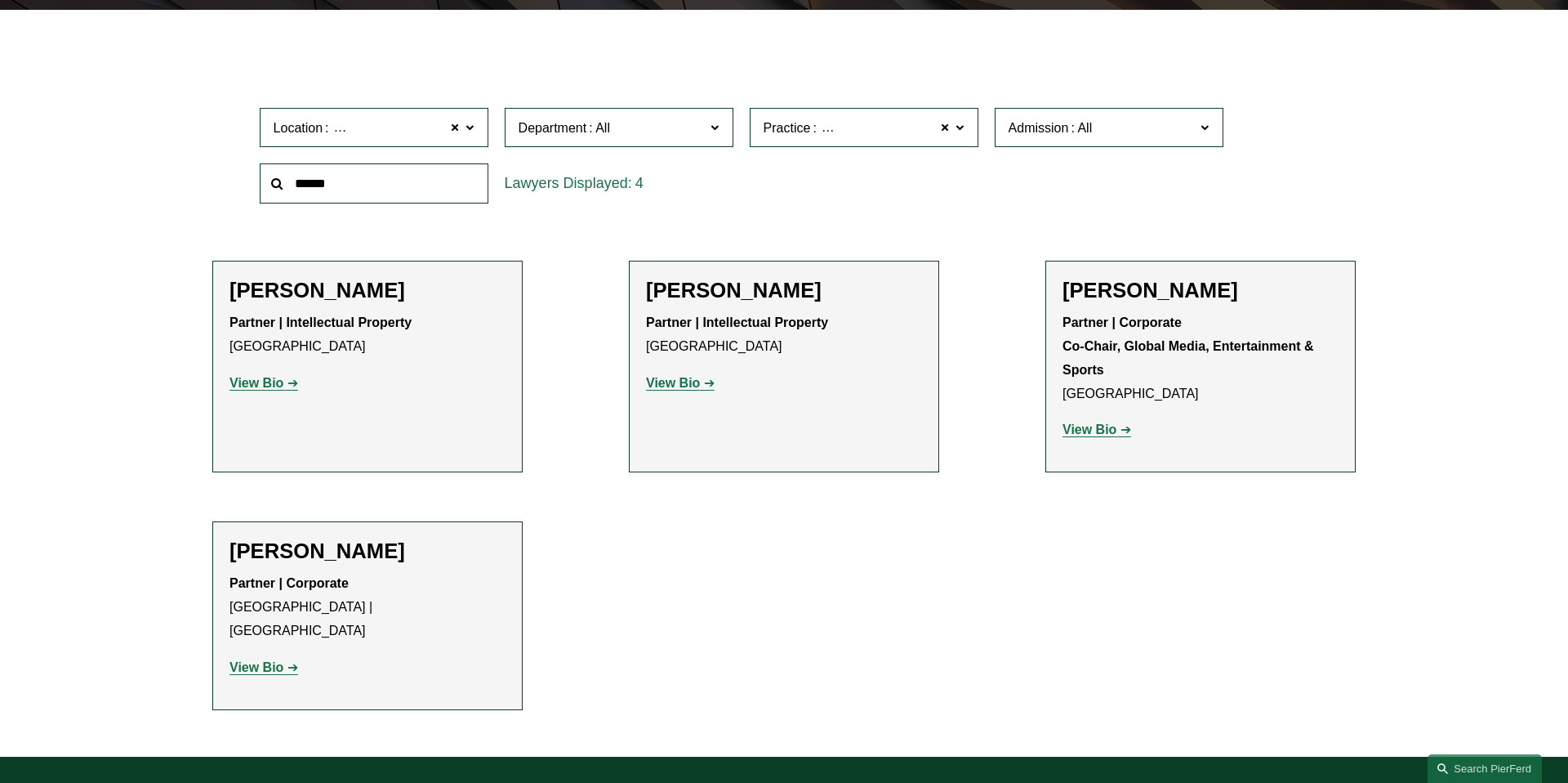
scroll to position [484, 0]
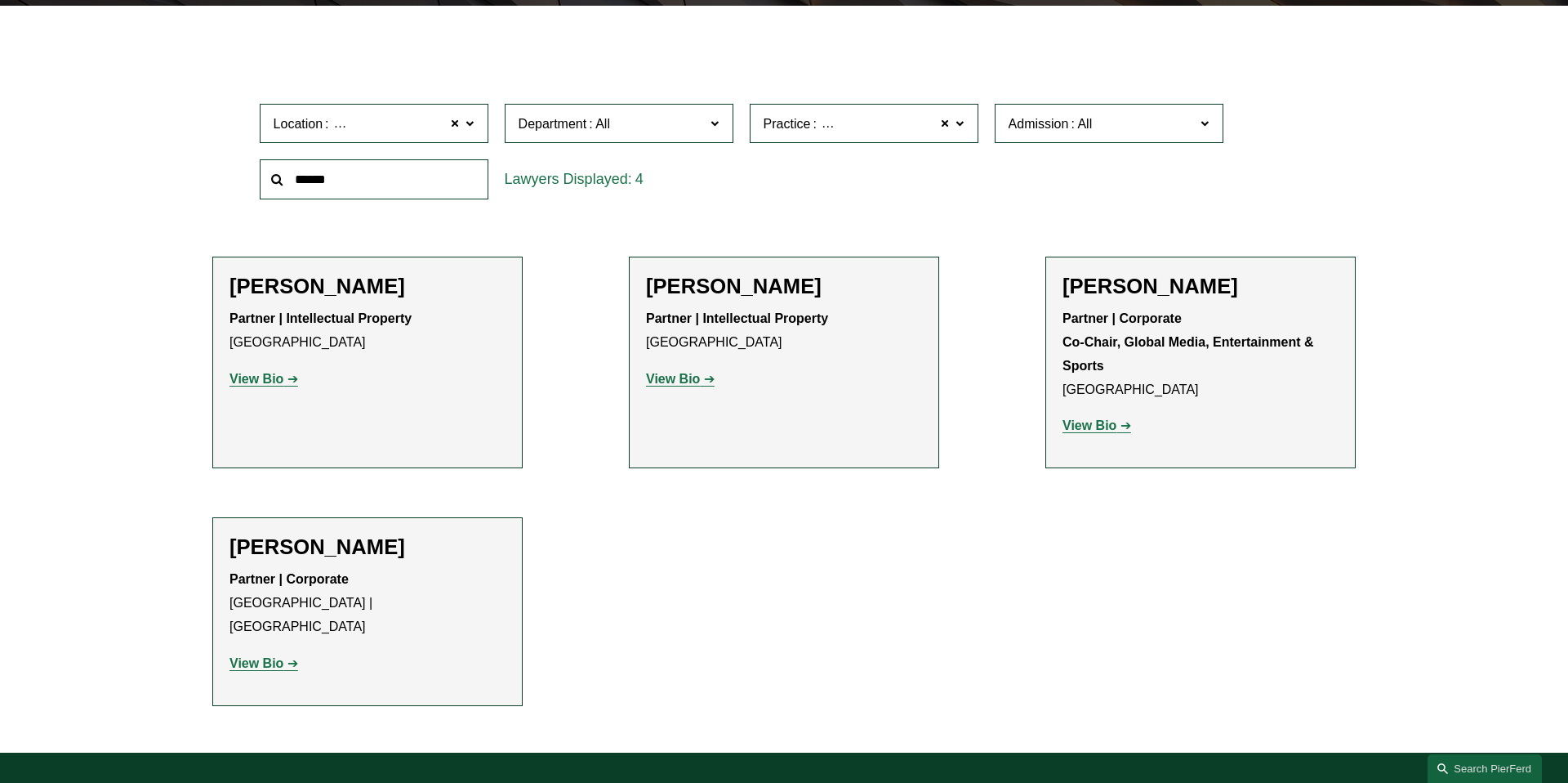
click at [699, 381] on link "View Bio" at bounding box center [680, 378] width 69 height 14
click at [289, 376] on link "View Bio" at bounding box center [263, 378] width 69 height 14
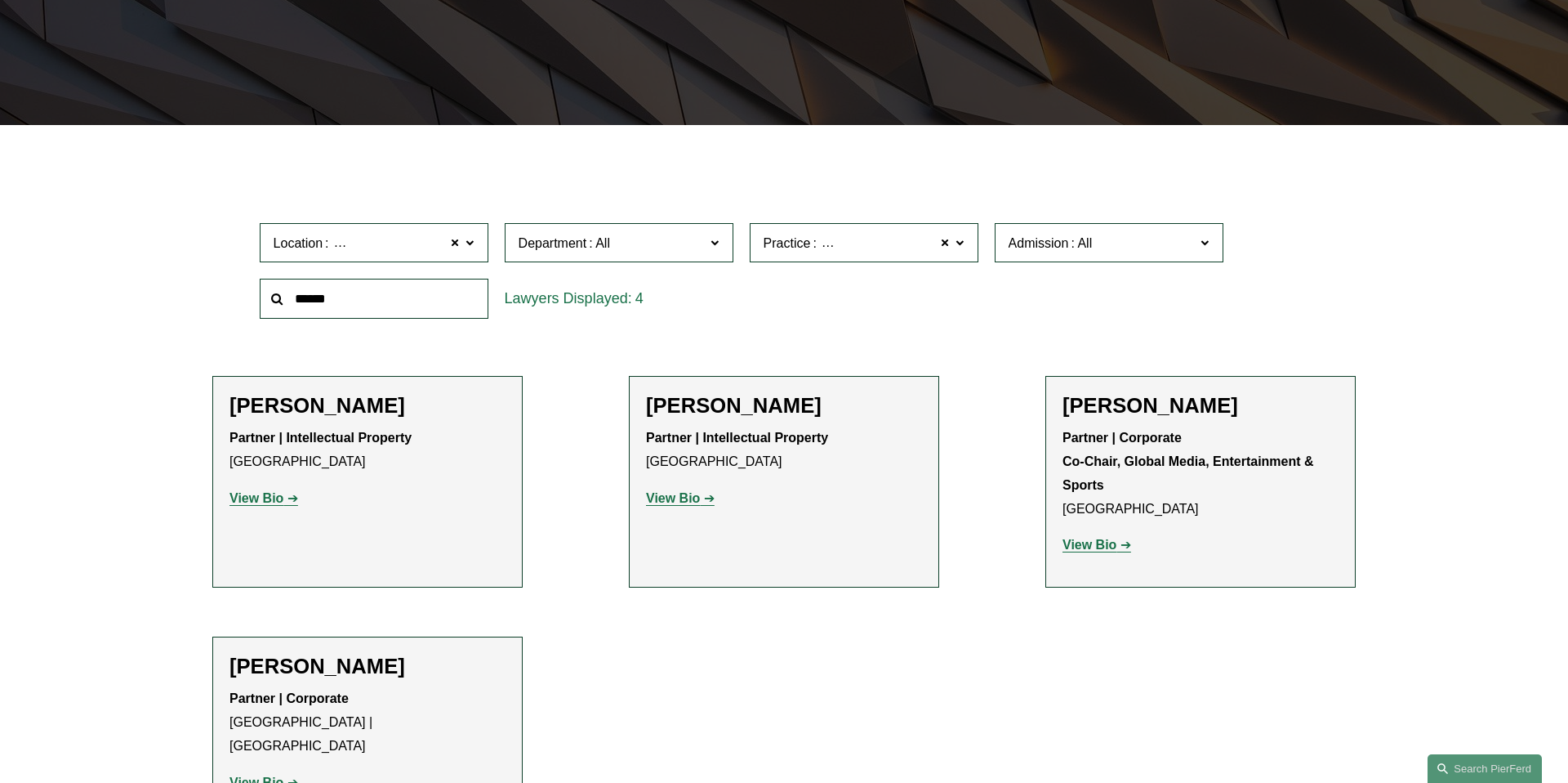
scroll to position [0, 0]
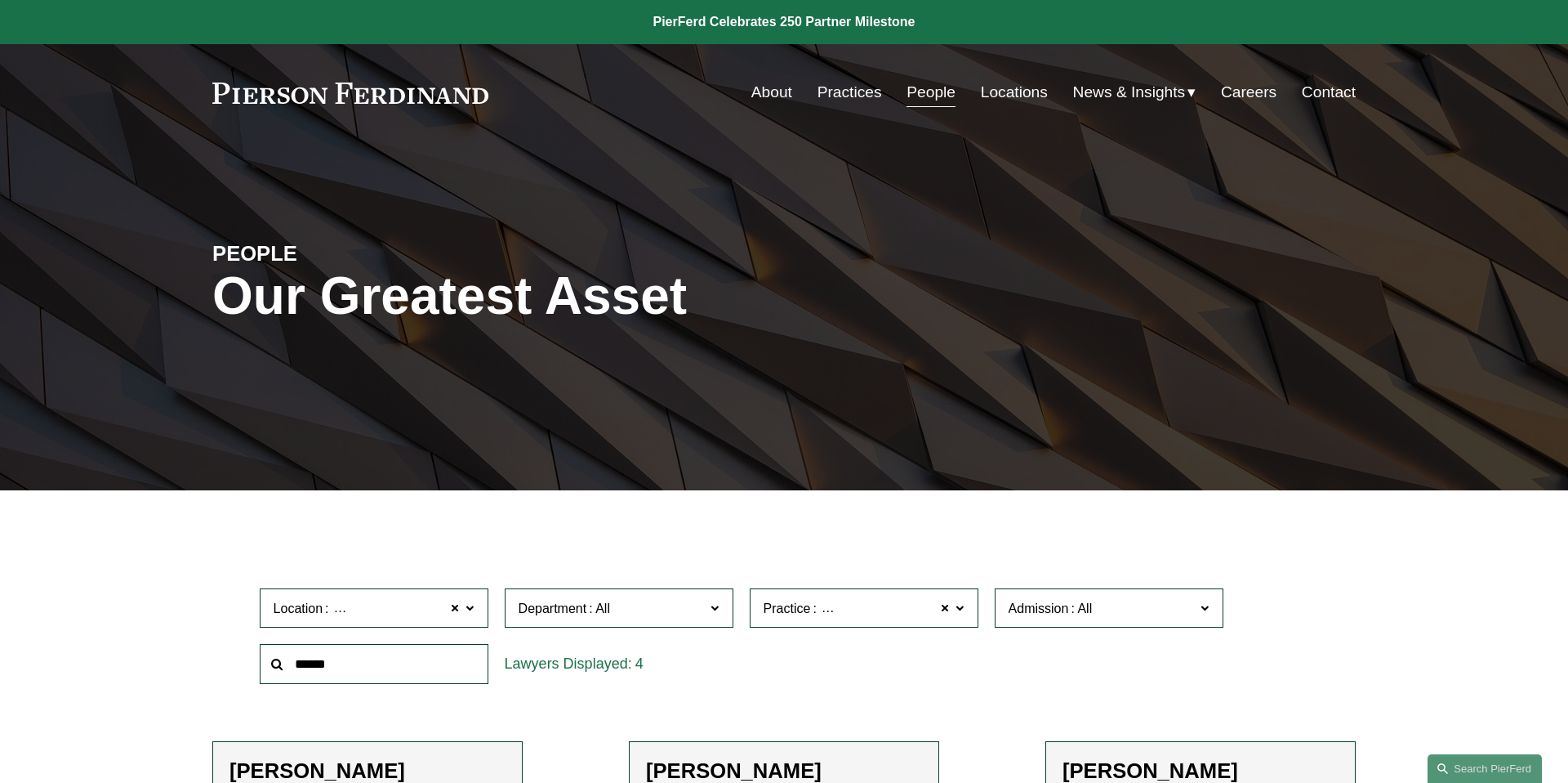
click at [856, 96] on link "Practices" at bounding box center [850, 92] width 64 height 31
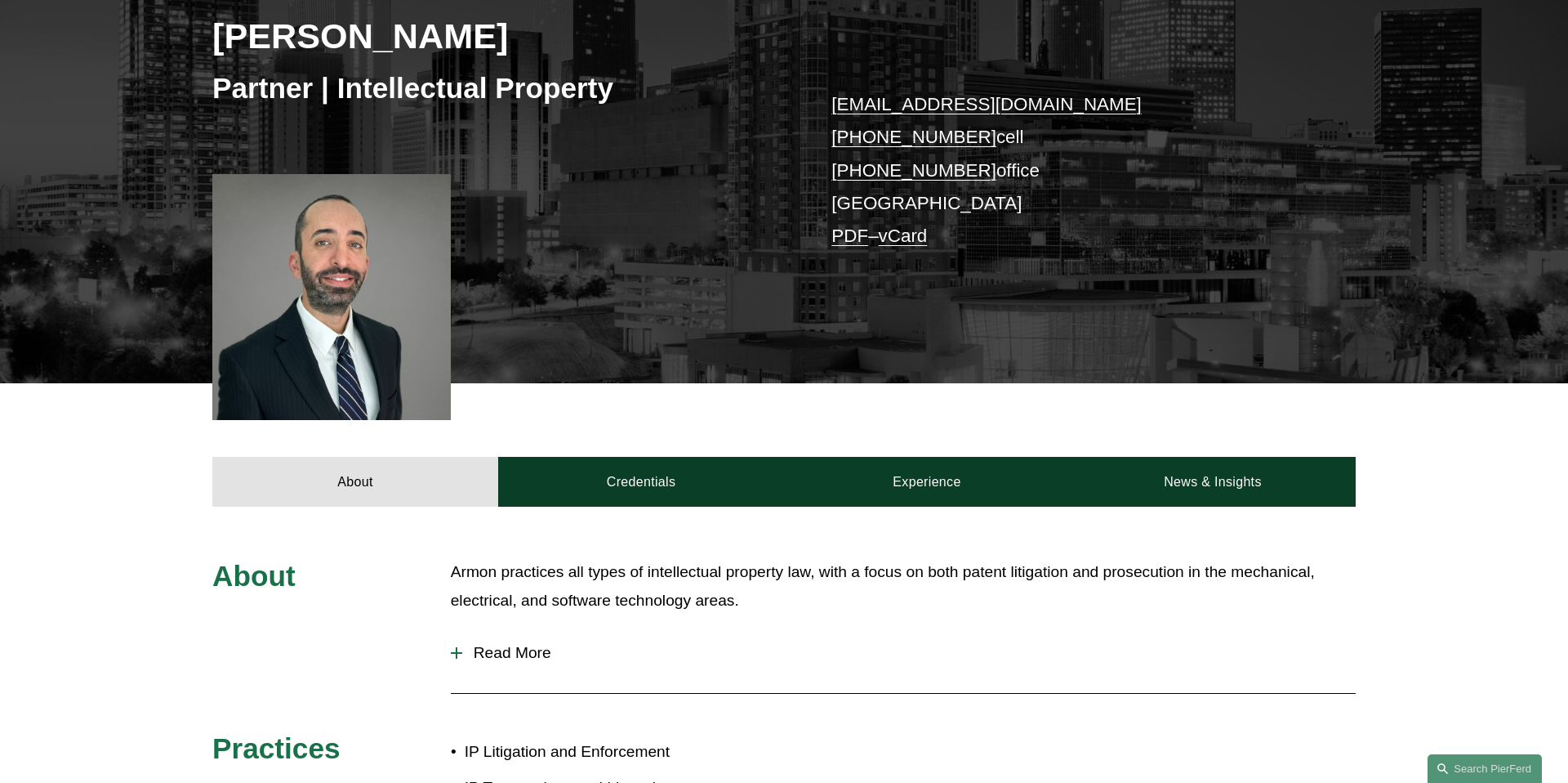
scroll to position [281, 0]
